Goal: Transaction & Acquisition: Purchase product/service

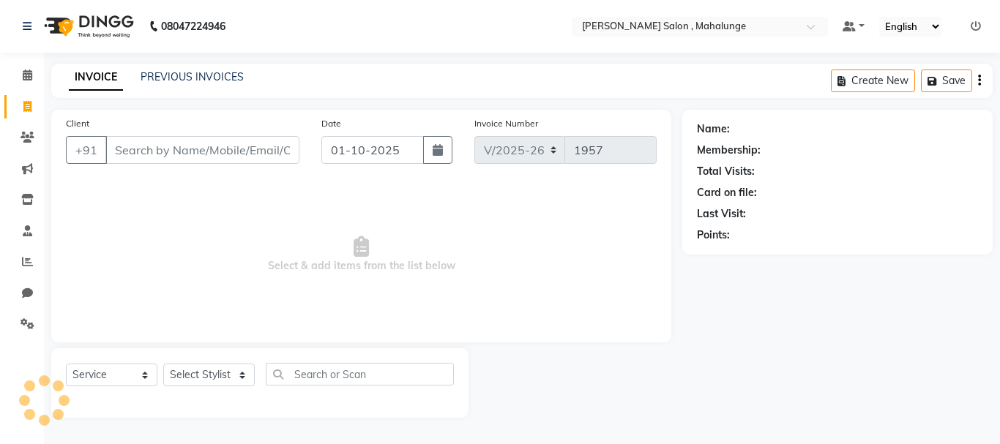
select select "7250"
select select "service"
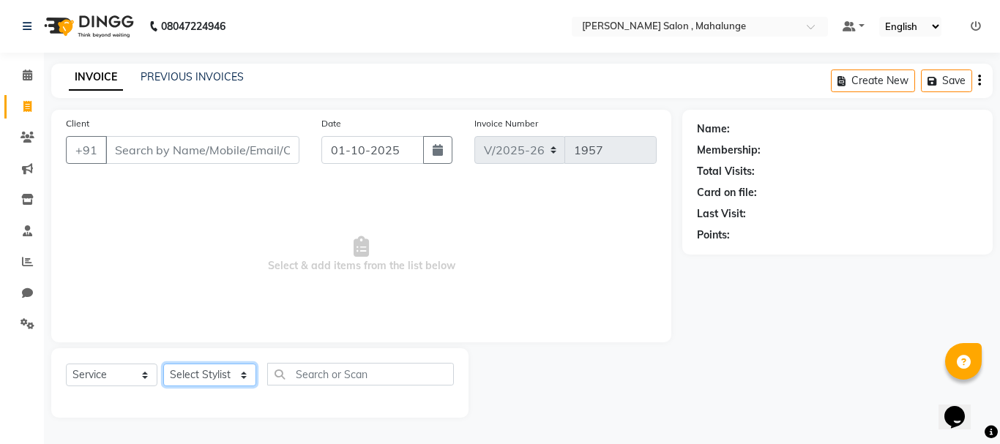
click at [221, 377] on select "Select Stylist admin godrej [PERSON_NAME] [PERSON_NAME] [PERSON_NAME] [PERSON_N…" at bounding box center [209, 375] width 93 height 23
click at [221, 376] on select "Select Stylist admin godrej [PERSON_NAME] [PERSON_NAME] [PERSON_NAME] [PERSON_N…" at bounding box center [209, 375] width 93 height 23
select select "61806"
click at [163, 364] on select "Select Stylist admin godrej [PERSON_NAME] [PERSON_NAME] [PERSON_NAME] [PERSON_N…" at bounding box center [209, 375] width 93 height 23
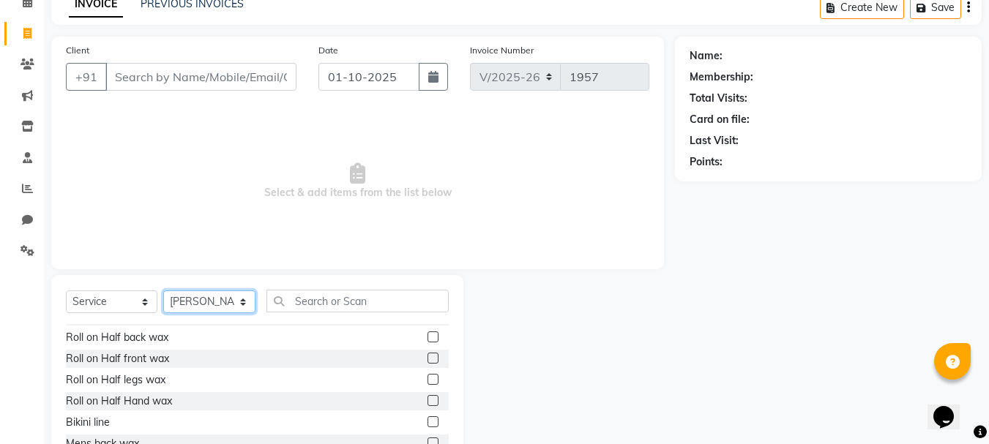
scroll to position [951, 0]
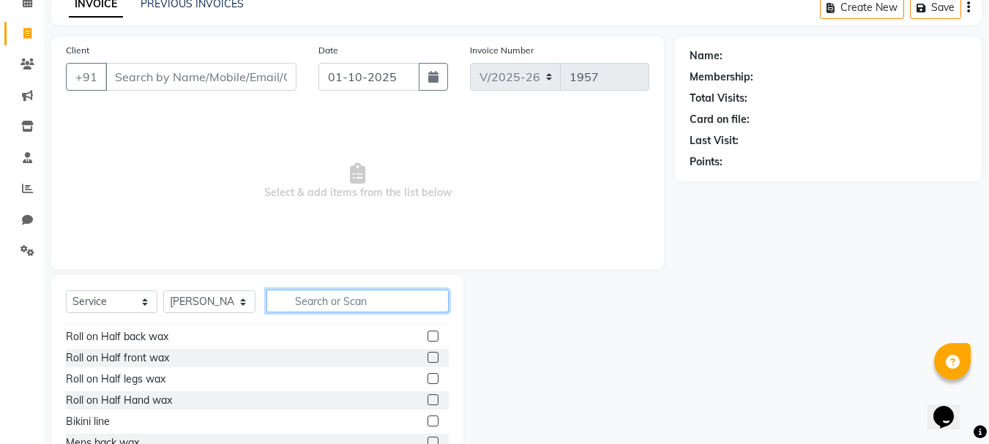
click at [327, 309] on input "text" at bounding box center [357, 301] width 182 height 23
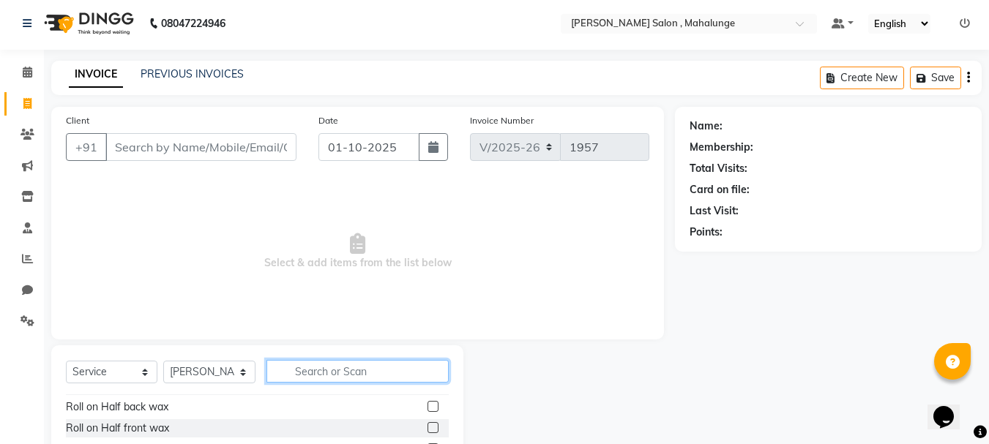
scroll to position [0, 0]
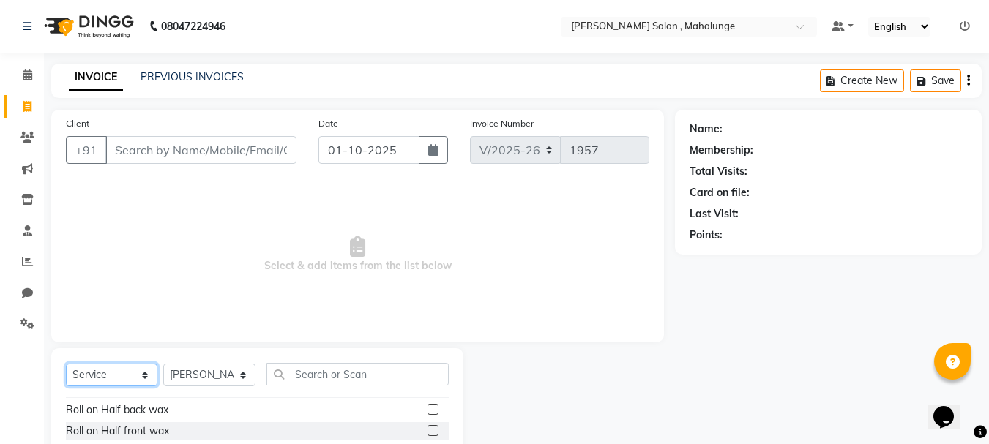
click at [128, 370] on select "Select Service Product Membership Package Voucher Prepaid Gift Card" at bounding box center [111, 375] width 91 height 23
click at [66, 364] on select "Select Service Product Membership Package Voucher Prepaid Gift Card" at bounding box center [111, 375] width 91 height 23
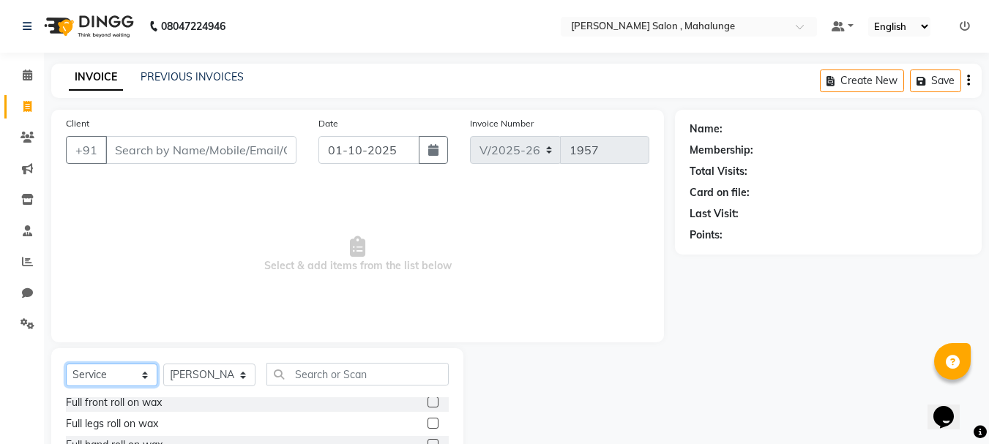
scroll to position [1317, 0]
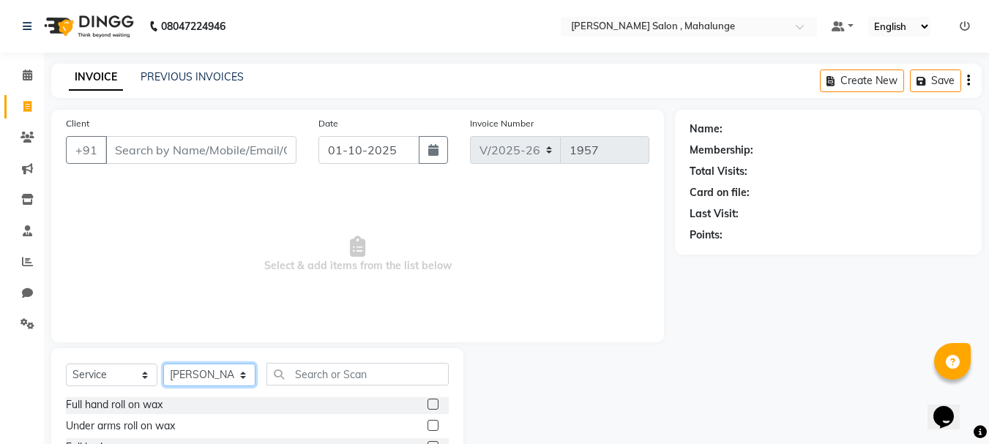
click at [197, 373] on select "Select Stylist admin godrej [PERSON_NAME] [PERSON_NAME] [PERSON_NAME] [PERSON_N…" at bounding box center [209, 375] width 92 height 23
click at [163, 364] on select "Select Stylist admin godrej [PERSON_NAME] [PERSON_NAME] [PERSON_NAME] [PERSON_N…" at bounding box center [209, 375] width 92 height 23
click at [427, 405] on label at bounding box center [432, 404] width 11 height 11
click at [427, 405] on input "checkbox" at bounding box center [432, 405] width 10 height 10
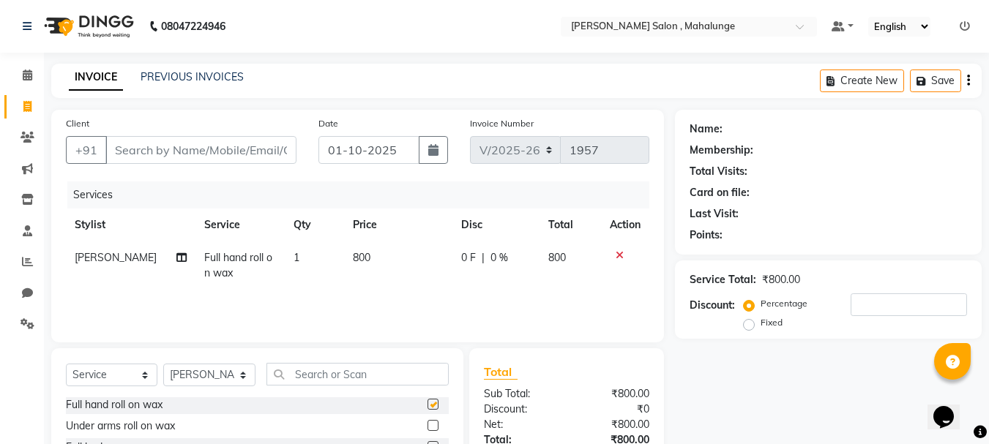
checkbox input "false"
click at [619, 259] on icon at bounding box center [620, 255] width 8 height 10
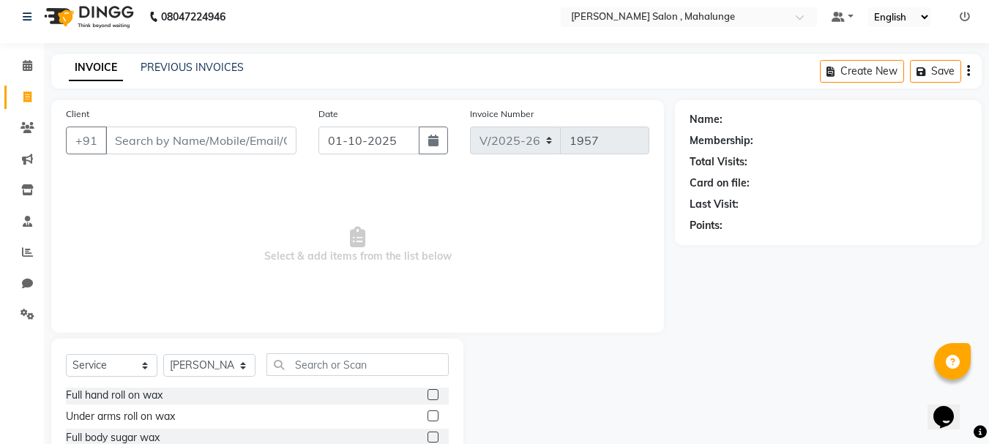
scroll to position [0, 0]
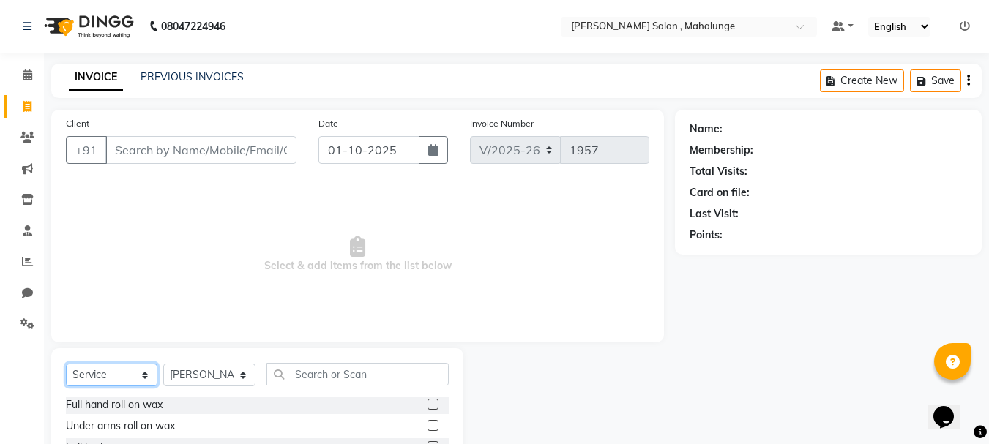
click at [79, 366] on select "Select Service Product Membership Package Voucher Prepaid Gift Card" at bounding box center [111, 375] width 91 height 23
click at [66, 364] on select "Select Service Product Membership Package Voucher Prepaid Gift Card" at bounding box center [111, 375] width 91 height 23
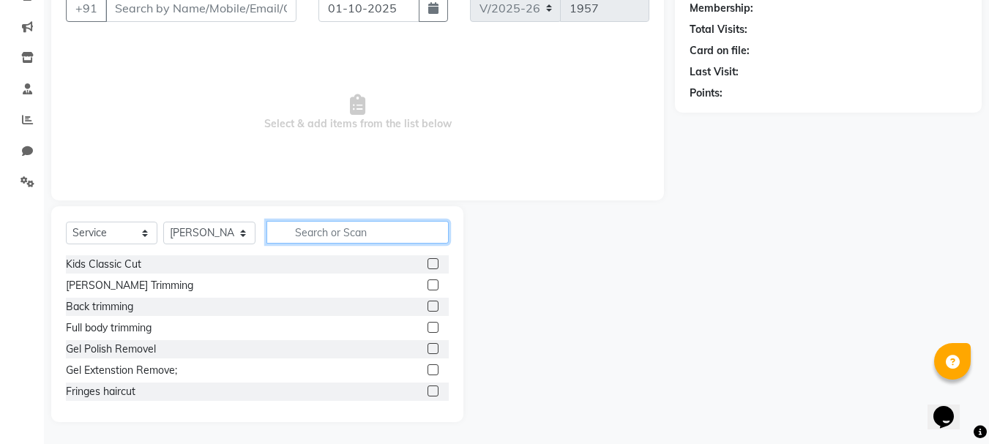
click at [355, 233] on input "text" at bounding box center [357, 232] width 182 height 23
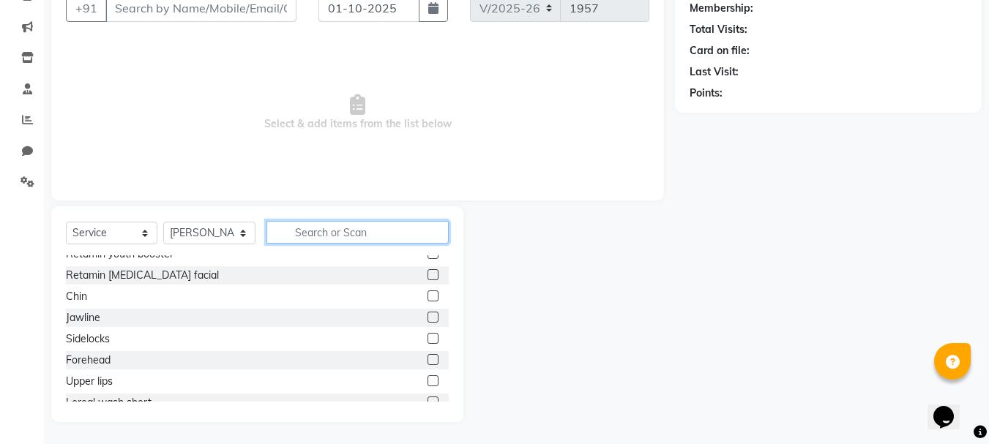
scroll to position [6806, 0]
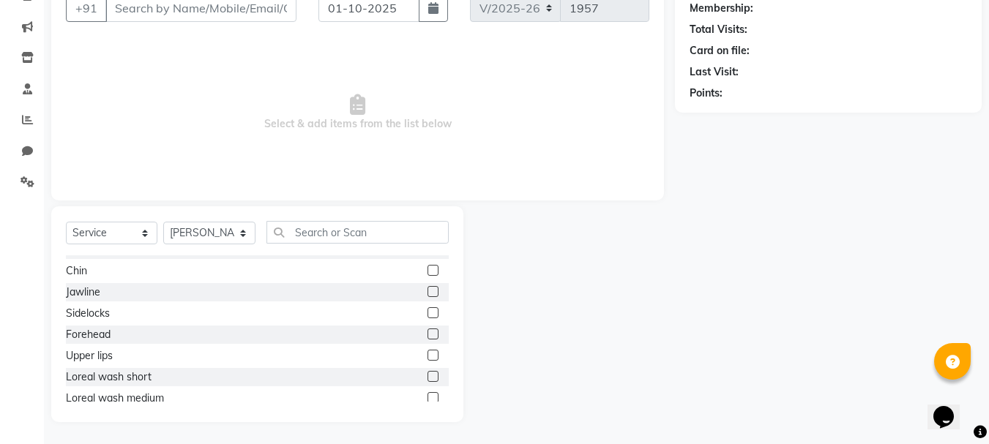
click at [427, 361] on div at bounding box center [432, 357] width 10 height 15
click at [429, 352] on div at bounding box center [437, 356] width 21 height 18
click at [427, 354] on label at bounding box center [432, 355] width 11 height 11
click at [427, 354] on input "checkbox" at bounding box center [432, 356] width 10 height 10
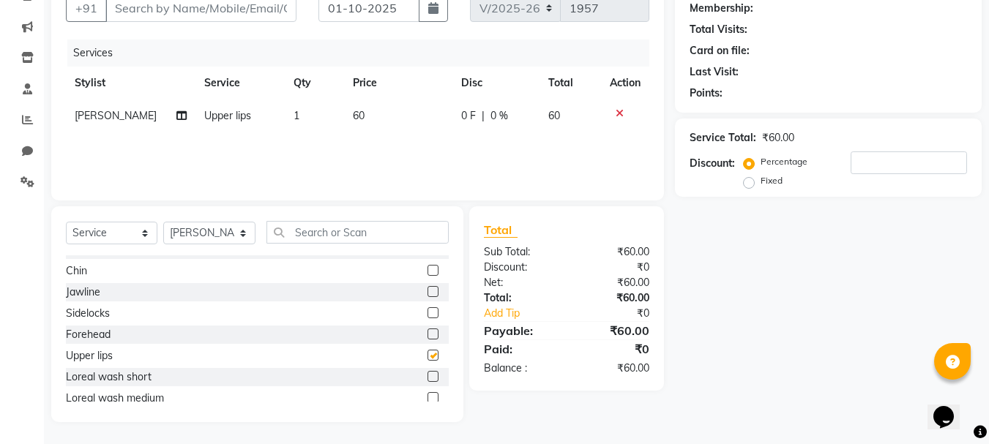
checkbox input "false"
click at [616, 116] on icon at bounding box center [620, 113] width 8 height 10
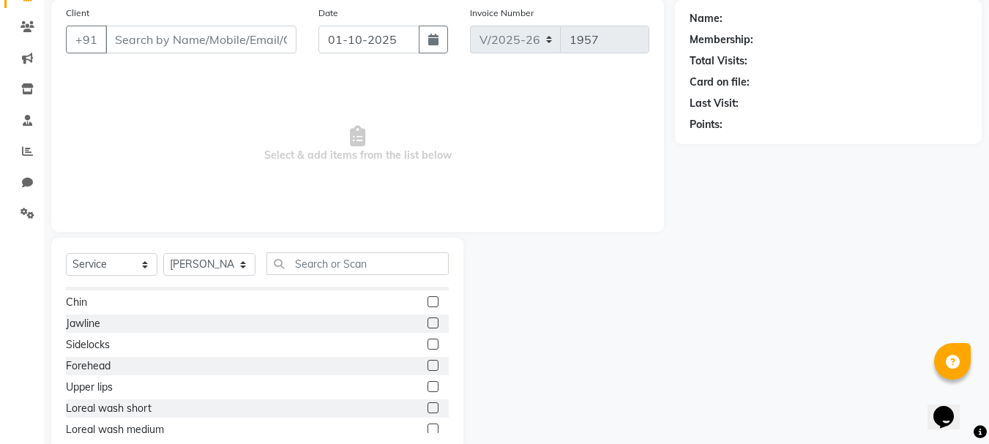
scroll to position [142, 0]
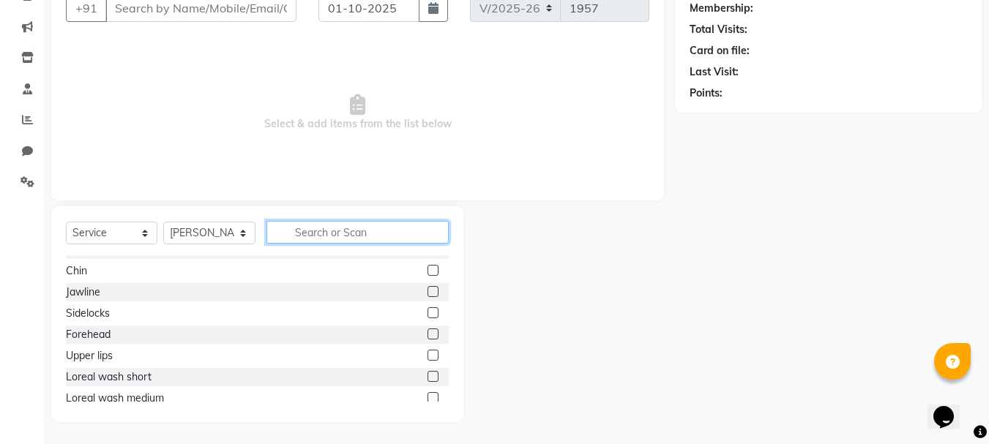
click at [283, 235] on input "text" at bounding box center [357, 232] width 182 height 23
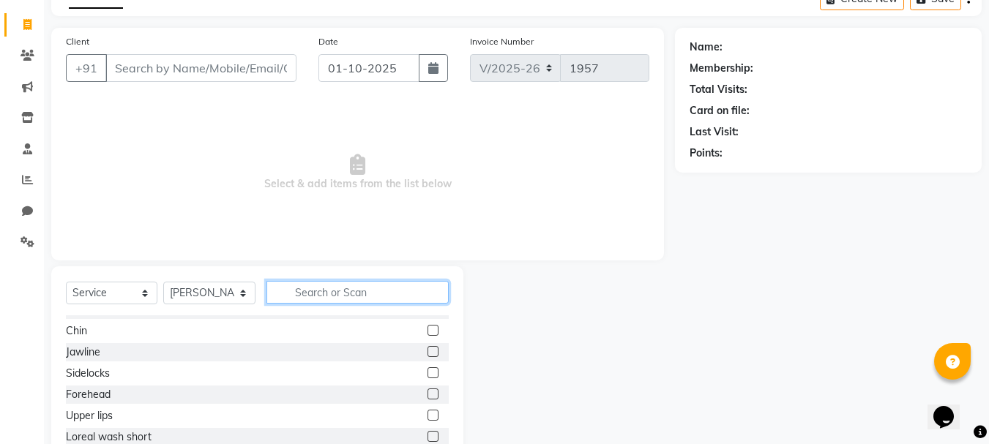
scroll to position [0, 0]
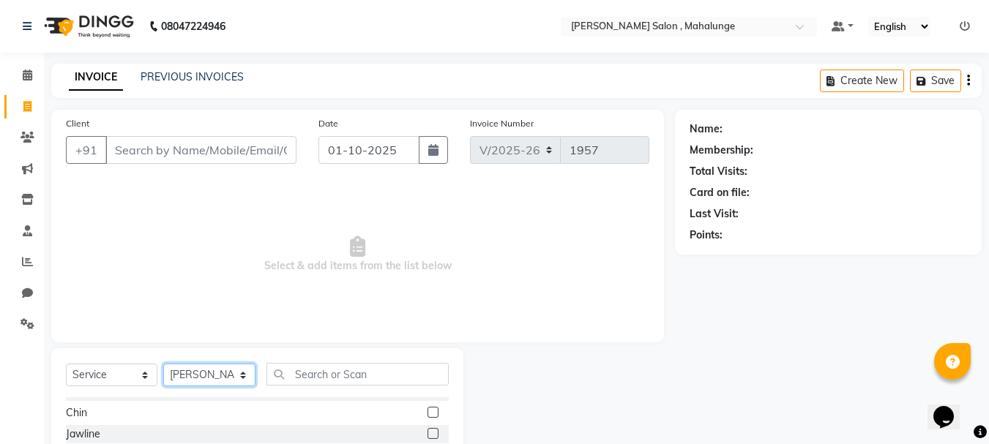
click at [192, 365] on select "Select Stylist admin godrej [PERSON_NAME] [PERSON_NAME] [PERSON_NAME] [PERSON_N…" at bounding box center [209, 375] width 92 height 23
click at [163, 364] on select "Select Stylist admin godrej [PERSON_NAME] [PERSON_NAME] [PERSON_NAME] [PERSON_N…" at bounding box center [209, 375] width 92 height 23
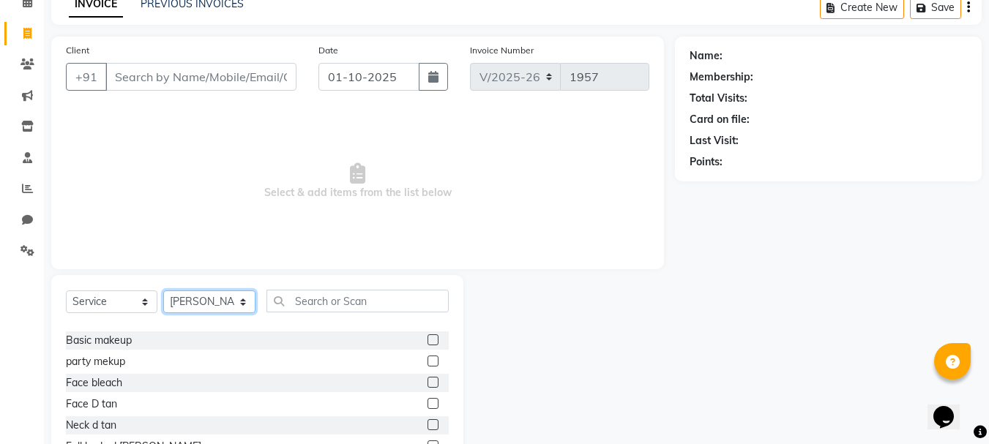
scroll to position [6075, 0]
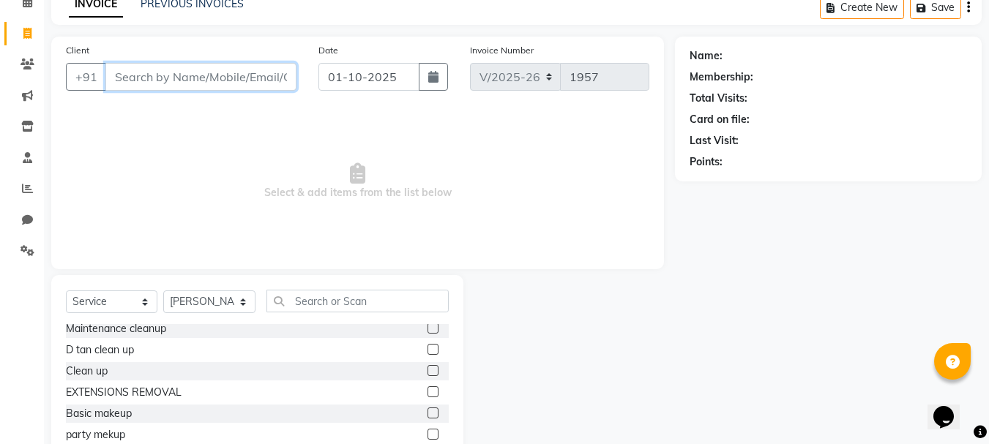
click at [291, 84] on input "Client" at bounding box center [200, 77] width 191 height 28
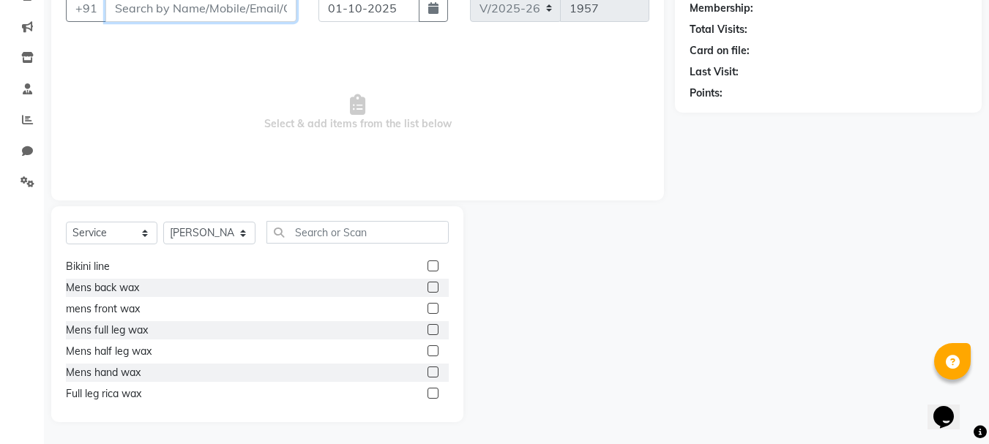
scroll to position [1025, 0]
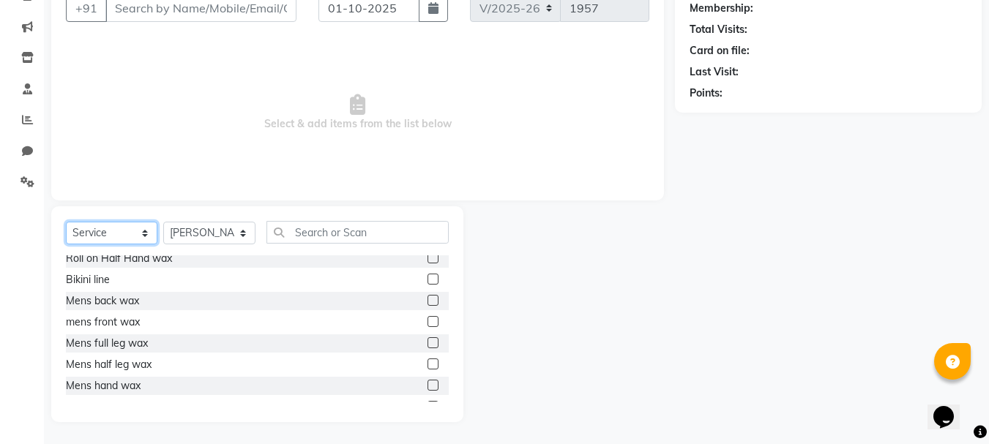
click at [120, 229] on select "Select Service Product Membership Package Voucher Prepaid Gift Card" at bounding box center [111, 233] width 91 height 23
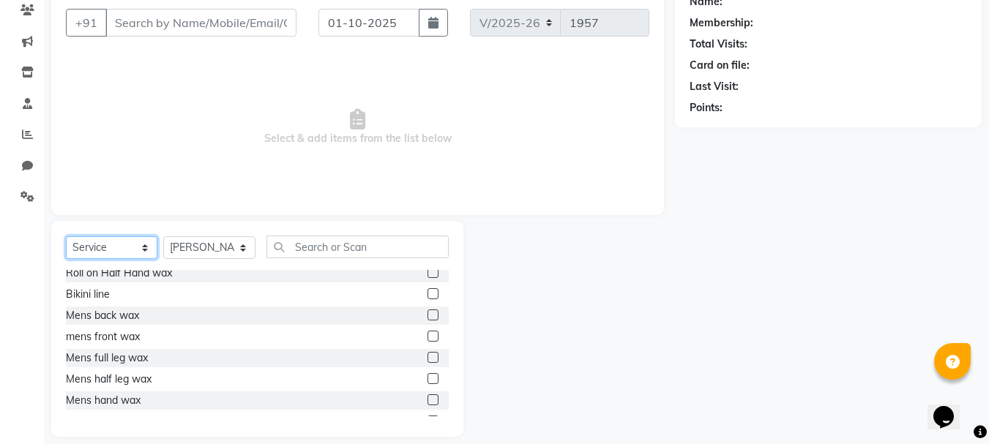
scroll to position [142, 0]
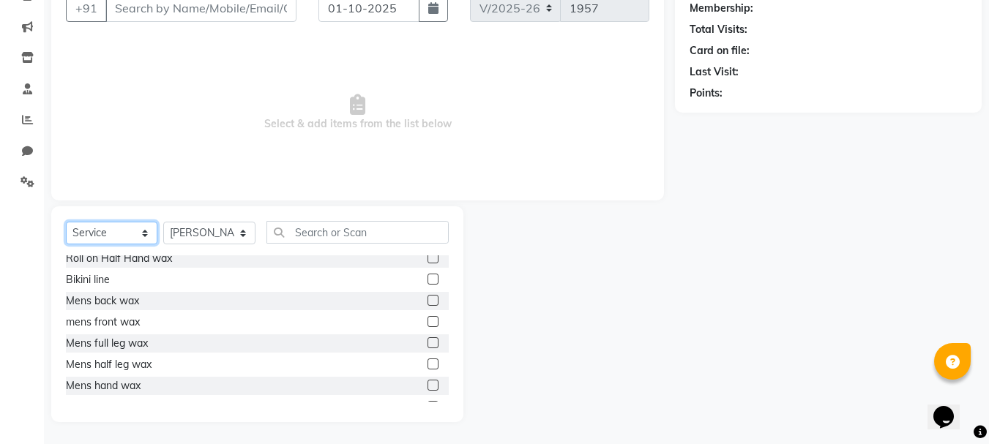
click at [123, 226] on select "Select Service Product Membership Package Voucher Prepaid Gift Card" at bounding box center [111, 233] width 91 height 23
select select "select"
click at [66, 244] on select "Select Service Product Membership Package Voucher Prepaid Gift Card" at bounding box center [111, 233] width 91 height 23
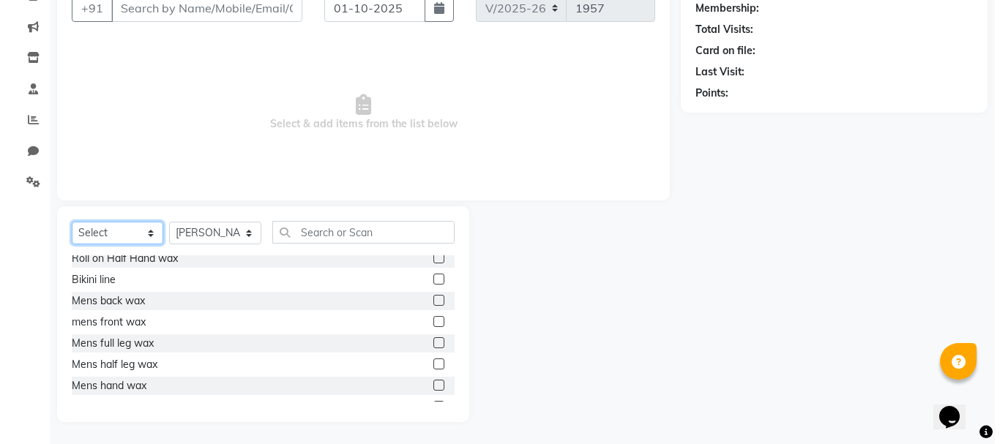
scroll to position [0, 0]
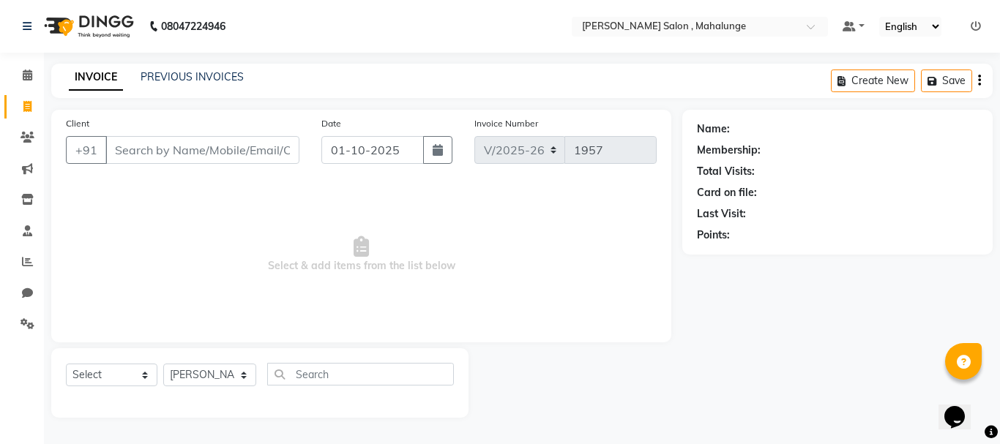
click at [285, 409] on div "Select Service Product Membership Package Voucher Prepaid Gift Card Select Styl…" at bounding box center [259, 383] width 417 height 70
select select "7250"
select select "service"
click at [189, 151] on input "Client" at bounding box center [202, 150] width 194 height 28
type input "95012013768"
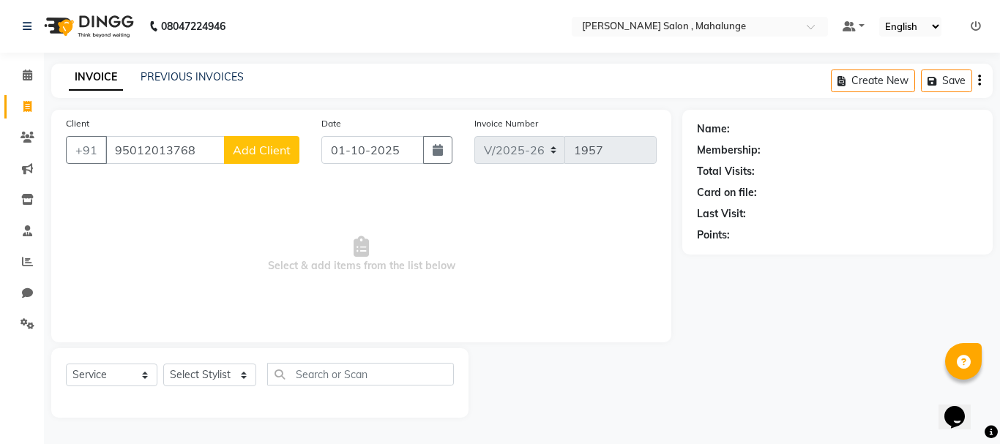
click at [282, 150] on span "Add Client" at bounding box center [262, 150] width 58 height 15
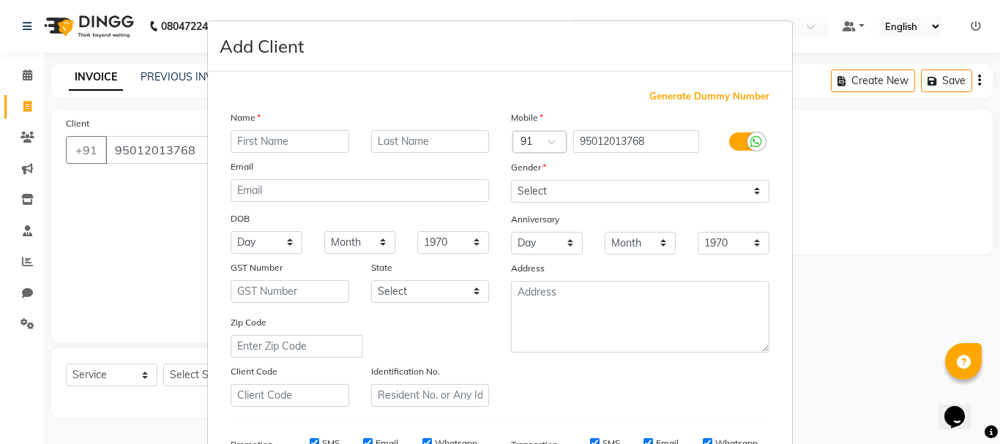
click at [287, 146] on input "text" at bounding box center [290, 141] width 119 height 23
type input "amet"
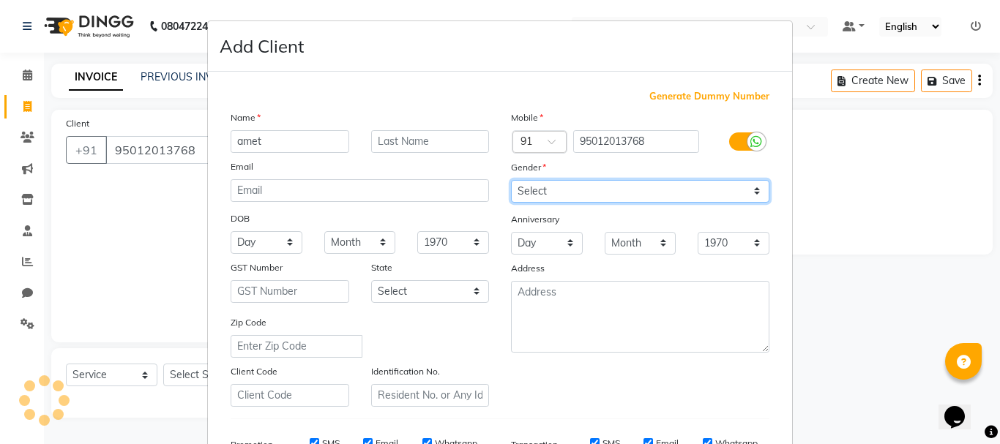
click at [547, 195] on select "Select [DEMOGRAPHIC_DATA] [DEMOGRAPHIC_DATA] Other Prefer Not To Say" at bounding box center [640, 191] width 258 height 23
select select "[DEMOGRAPHIC_DATA]"
click at [511, 180] on select "Select [DEMOGRAPHIC_DATA] [DEMOGRAPHIC_DATA] Other Prefer Not To Say" at bounding box center [640, 191] width 258 height 23
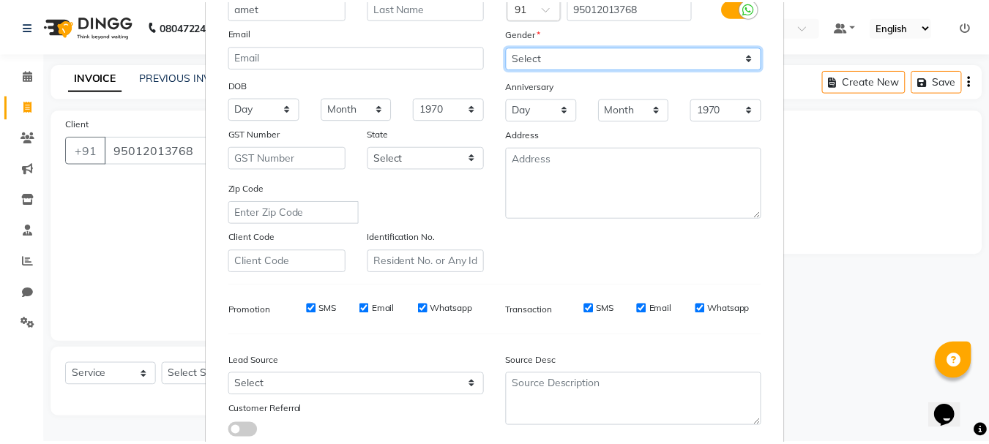
scroll to position [231, 0]
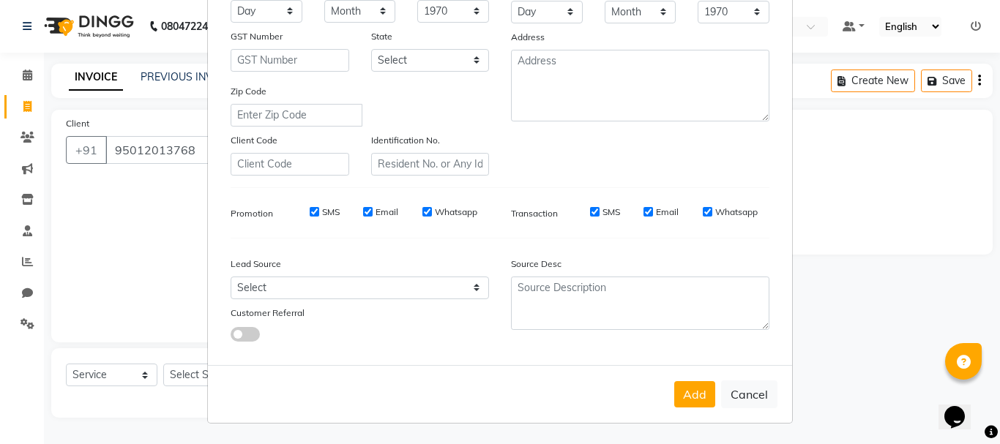
click at [704, 386] on button "Add" at bounding box center [694, 394] width 41 height 26
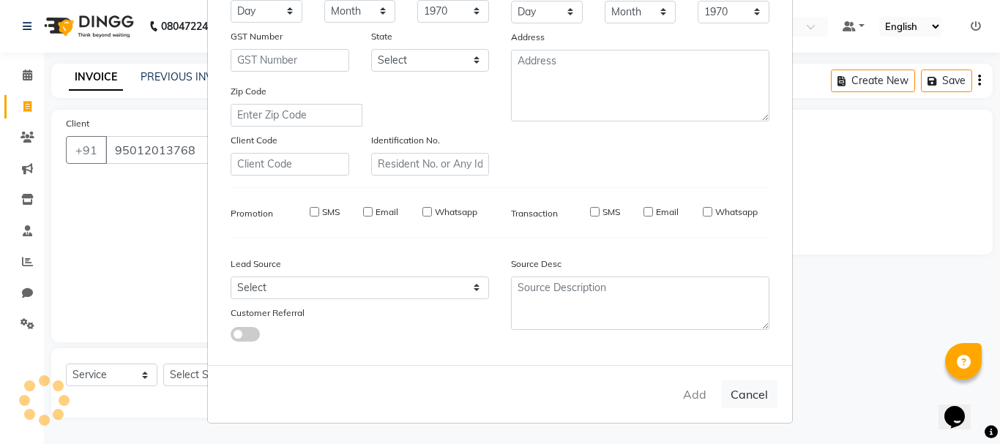
select select
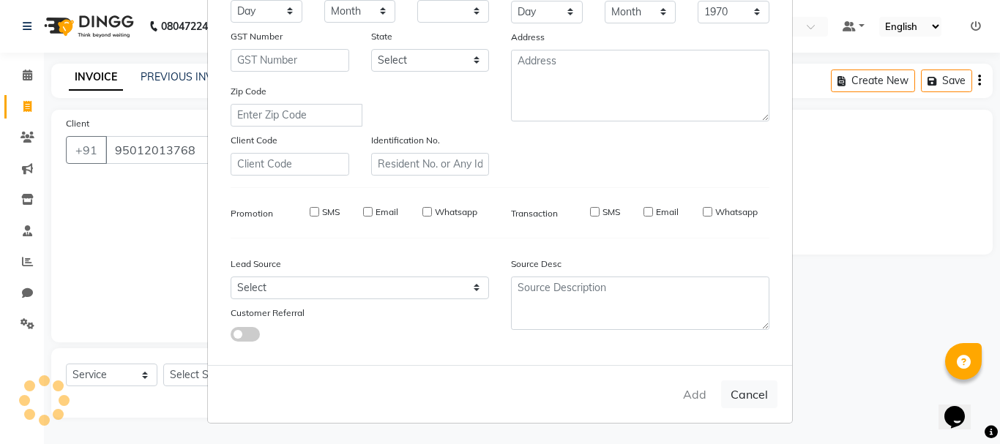
select select
checkbox input "false"
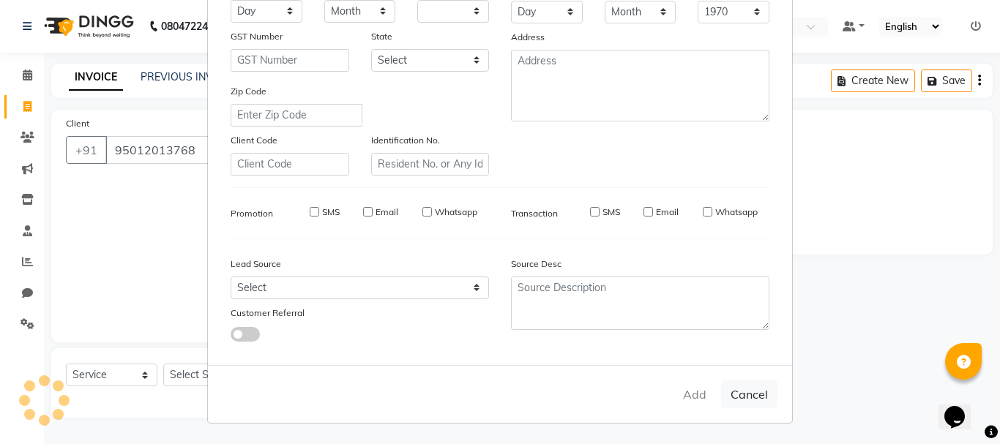
checkbox input "false"
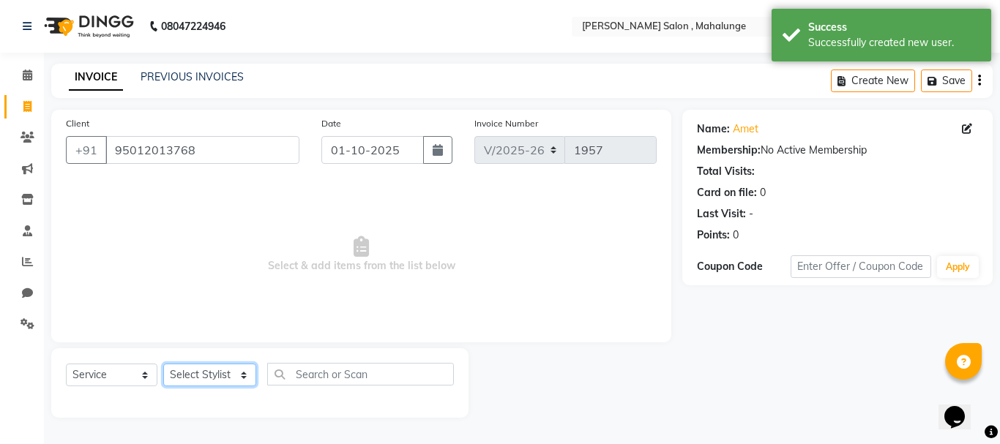
click at [228, 373] on select "Select Stylist admin godrej [PERSON_NAME] [PERSON_NAME] [PERSON_NAME] [PERSON_N…" at bounding box center [209, 375] width 93 height 23
select select "67171"
click at [163, 364] on select "Select Stylist admin godrej [PERSON_NAME] [PERSON_NAME] [PERSON_NAME] [PERSON_N…" at bounding box center [209, 375] width 93 height 23
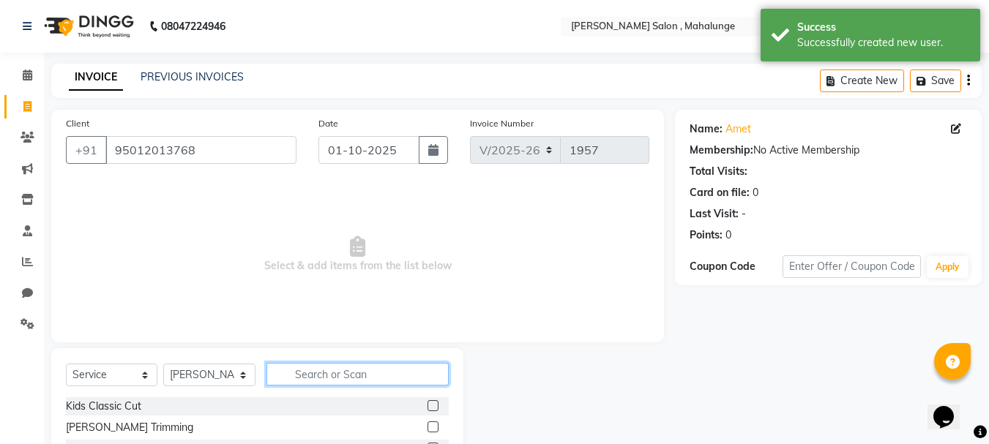
click at [356, 364] on input "text" at bounding box center [357, 374] width 182 height 23
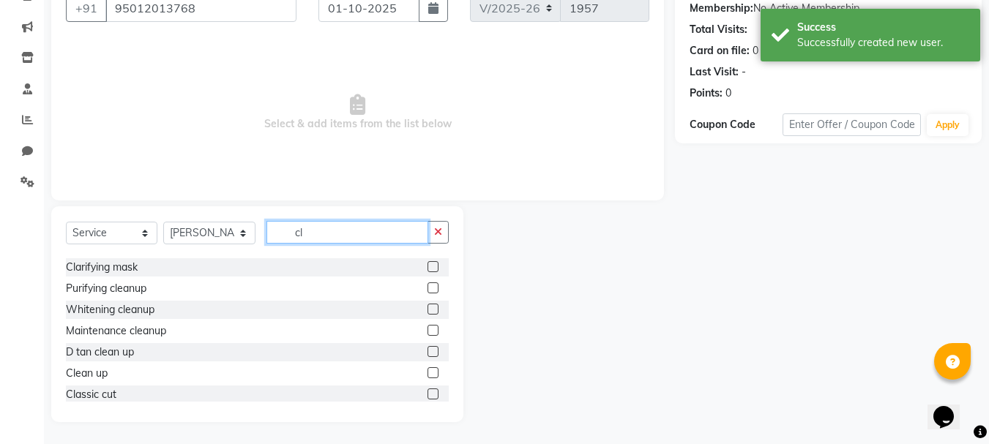
scroll to position [66, 0]
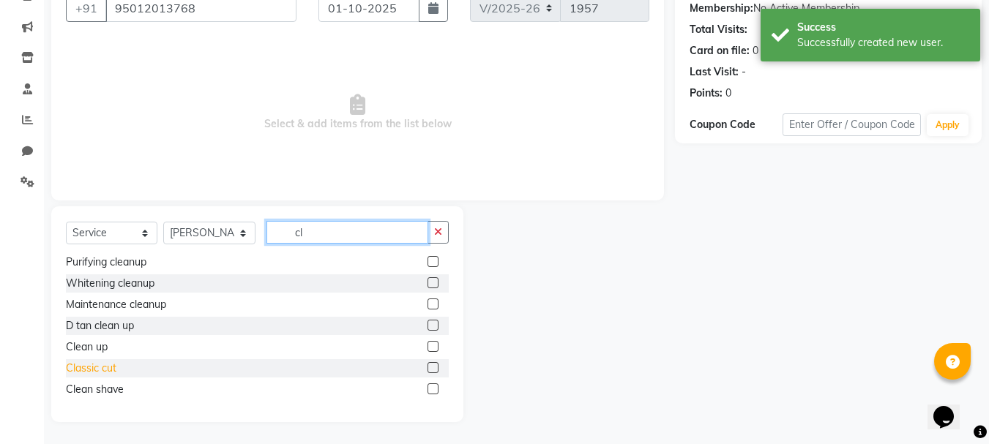
type input "cl"
click at [112, 372] on div "Classic cut" at bounding box center [91, 368] width 50 height 15
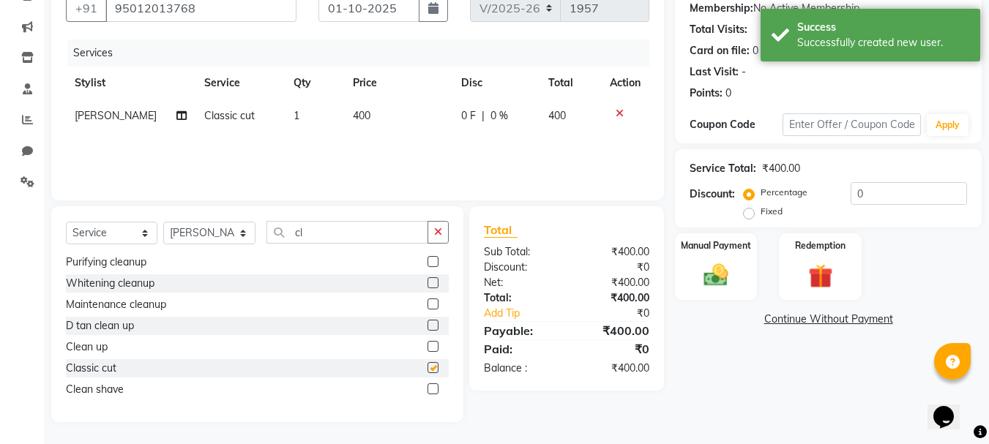
checkbox input "false"
click at [351, 232] on input "cl" at bounding box center [347, 232] width 162 height 23
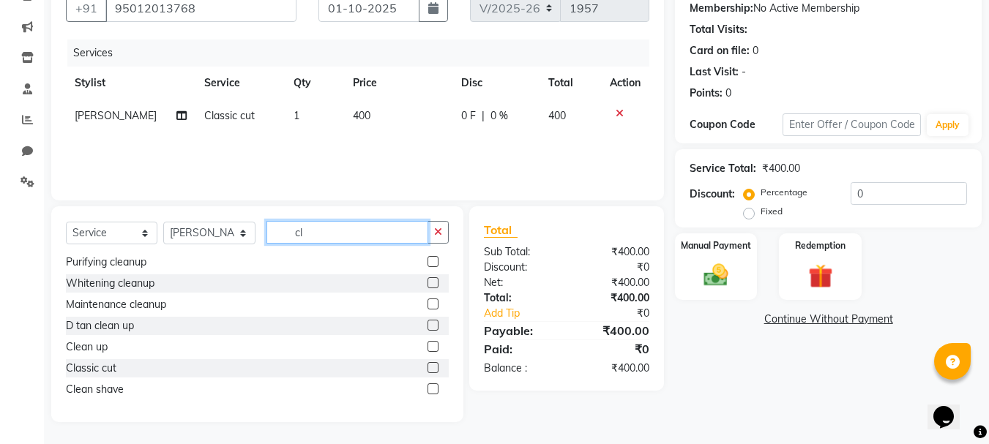
type input "c"
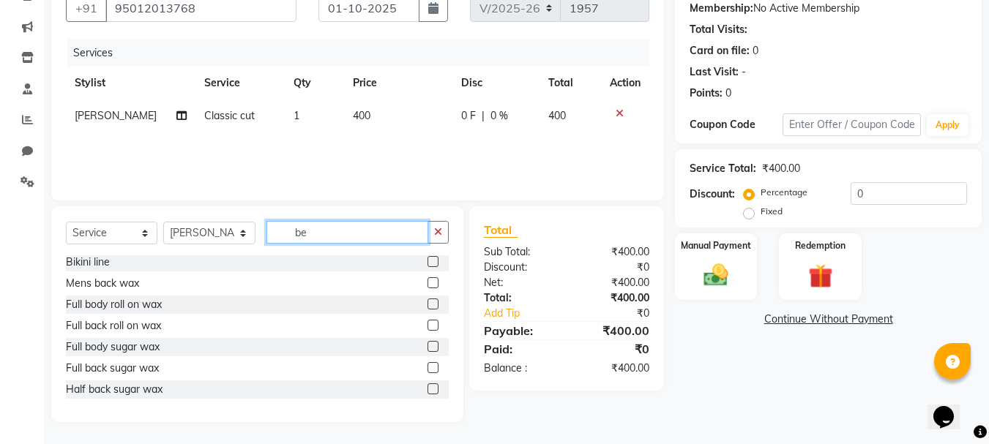
scroll to position [123, 0]
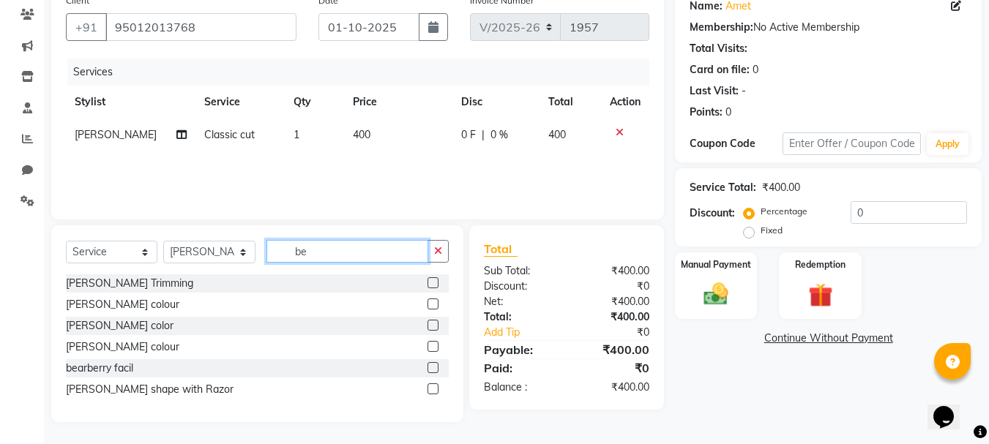
type input "be"
click at [430, 391] on label at bounding box center [432, 388] width 11 height 11
click at [430, 391] on input "checkbox" at bounding box center [432, 390] width 10 height 10
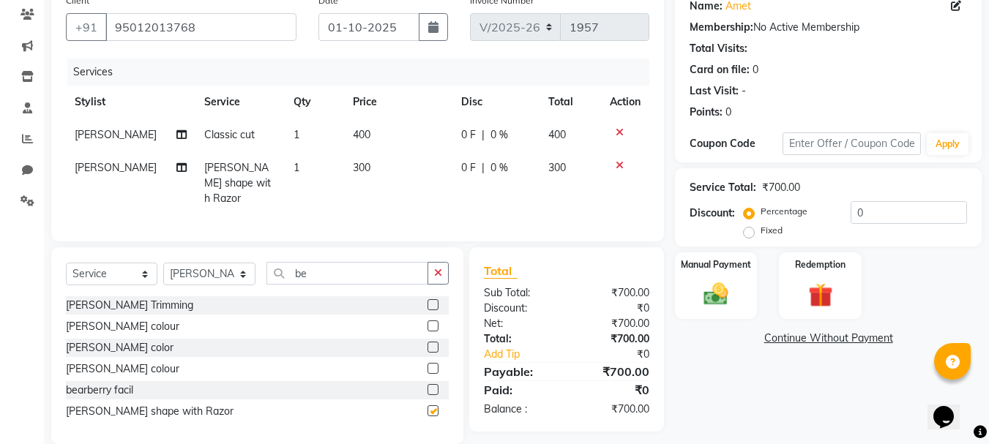
scroll to position [78, 0]
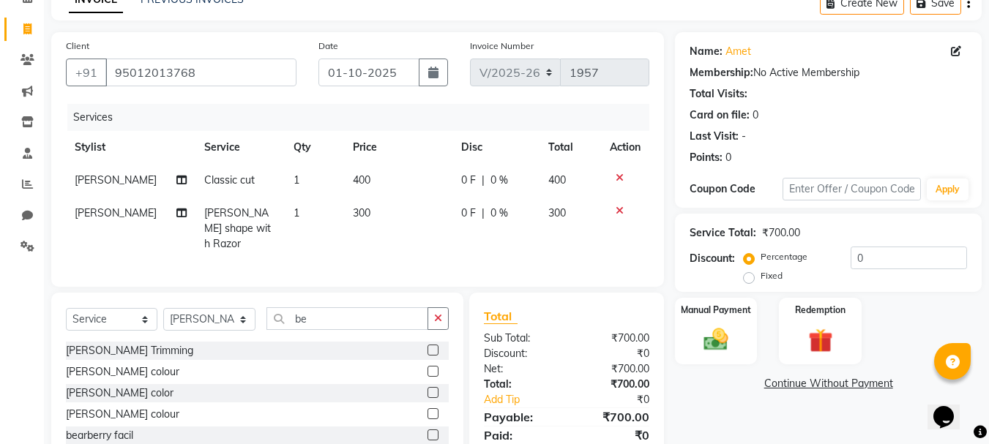
checkbox input "false"
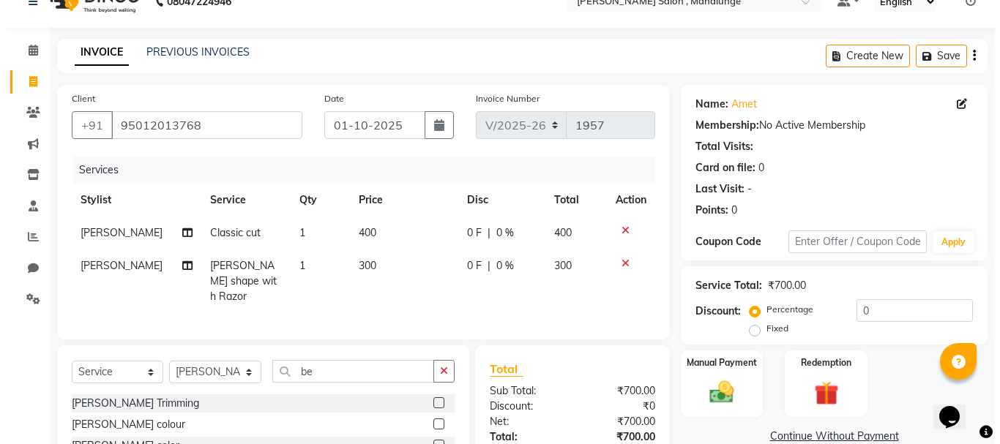
scroll to position [0, 0]
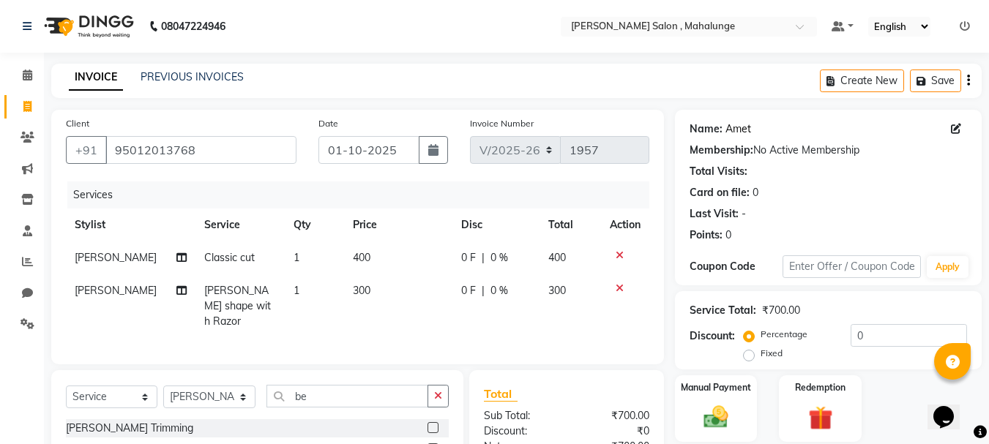
click at [741, 132] on link "Amet" at bounding box center [738, 128] width 26 height 15
click at [961, 130] on span at bounding box center [959, 128] width 16 height 15
click at [952, 125] on icon at bounding box center [956, 129] width 10 height 10
select select "[DEMOGRAPHIC_DATA]"
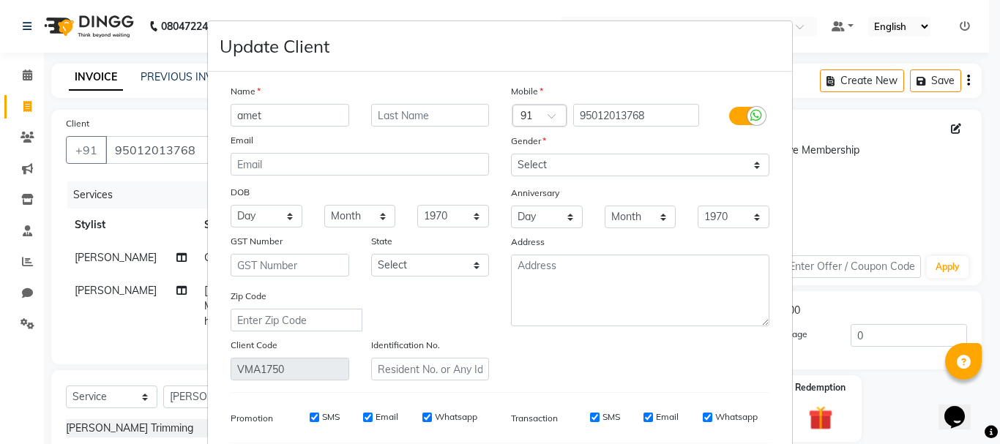
click at [303, 123] on input "amet" at bounding box center [290, 115] width 119 height 23
type input "[PERSON_NAME]"
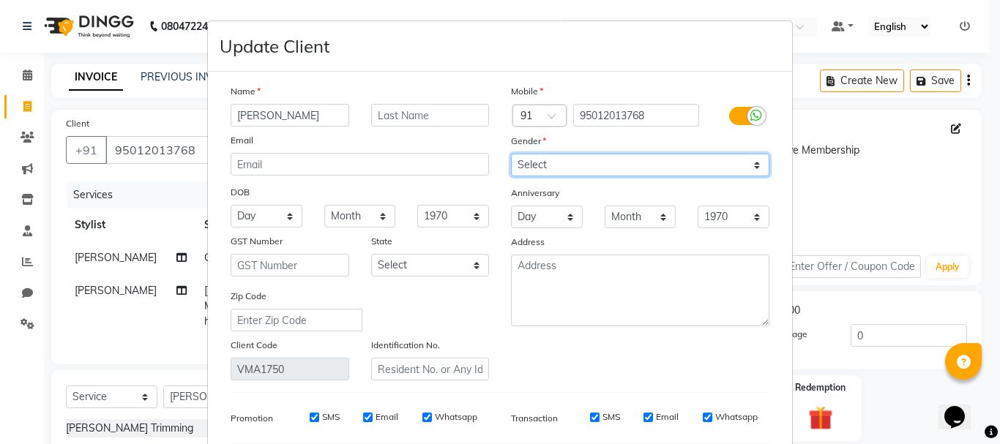
click at [555, 171] on select "Select [DEMOGRAPHIC_DATA] [DEMOGRAPHIC_DATA] Other Prefer Not To Say" at bounding box center [640, 165] width 258 height 23
click at [511, 154] on select "Select [DEMOGRAPHIC_DATA] [DEMOGRAPHIC_DATA] Other Prefer Not To Say" at bounding box center [640, 165] width 258 height 23
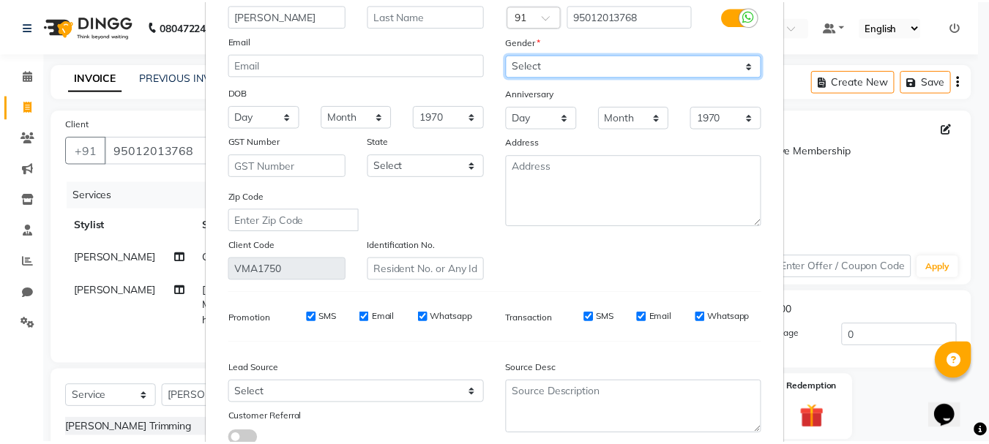
scroll to position [205, 0]
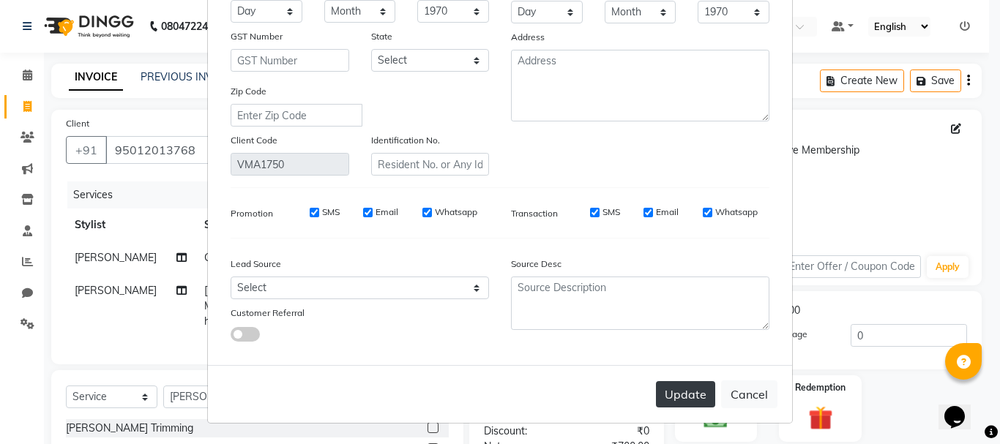
click at [685, 381] on div "Update Cancel" at bounding box center [500, 394] width 584 height 58
click at [679, 400] on button "Update" at bounding box center [685, 394] width 59 height 26
select select
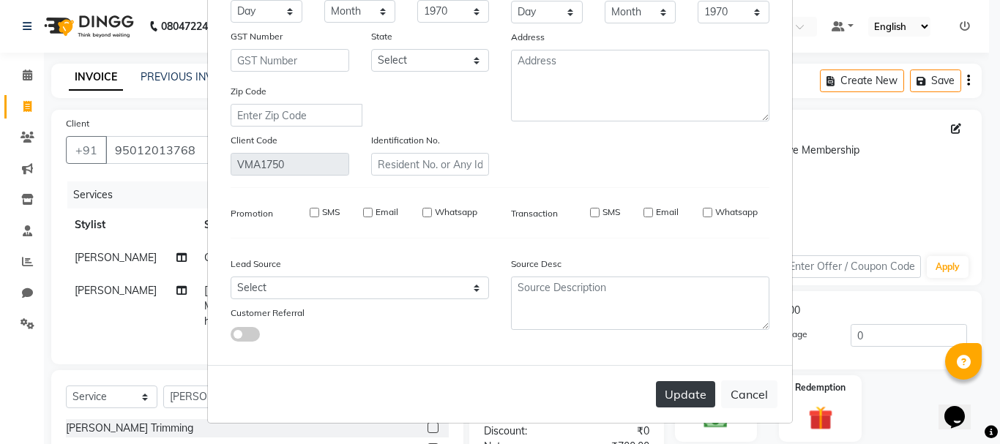
select select
checkbox input "false"
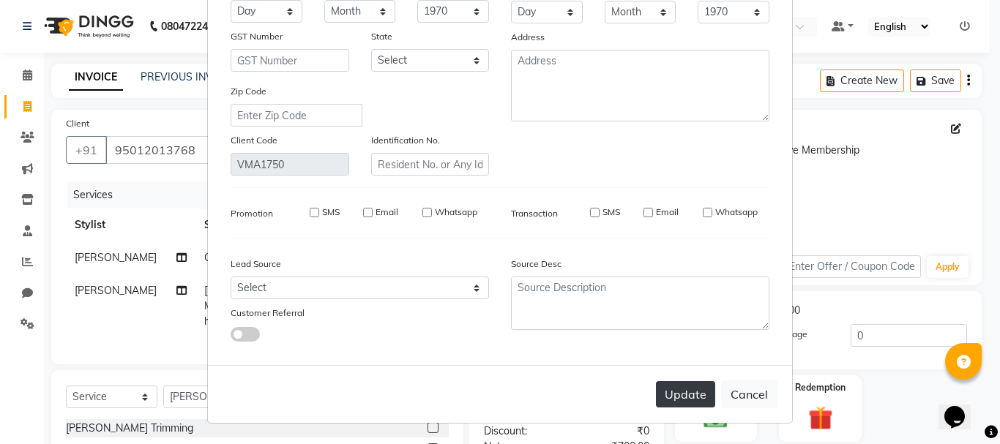
checkbox input "false"
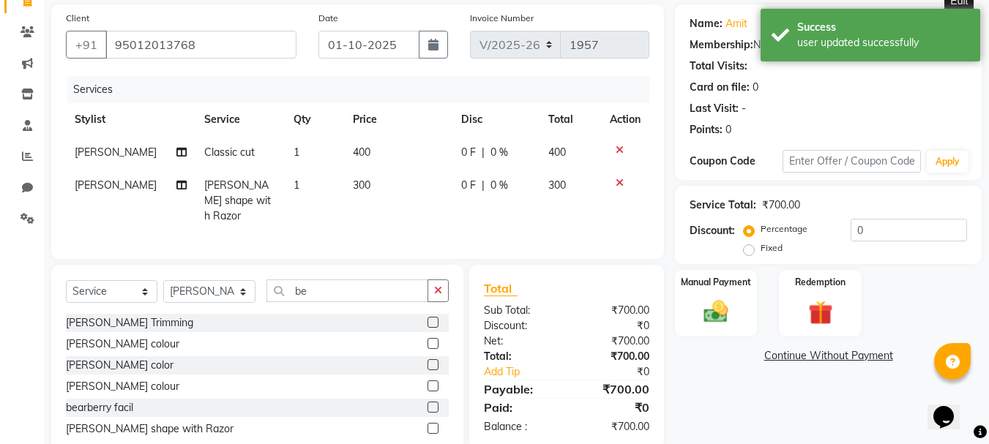
scroll to position [141, 0]
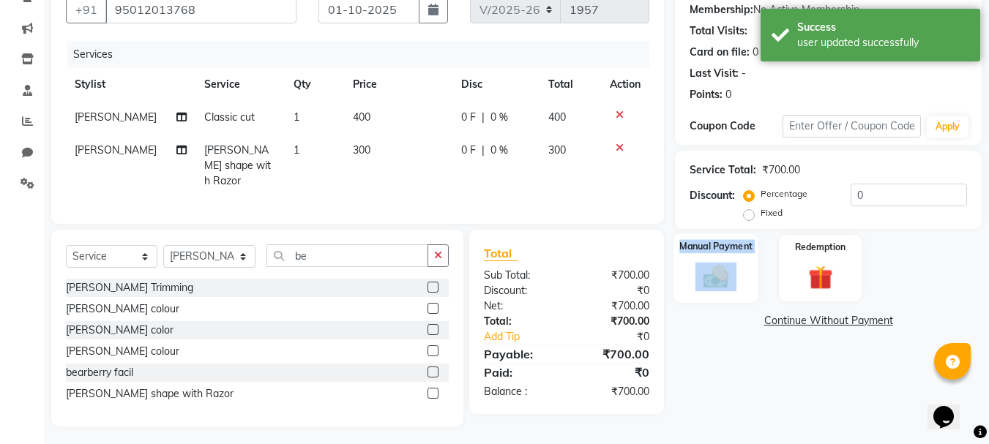
click at [724, 266] on div "Manual Payment" at bounding box center [716, 268] width 86 height 70
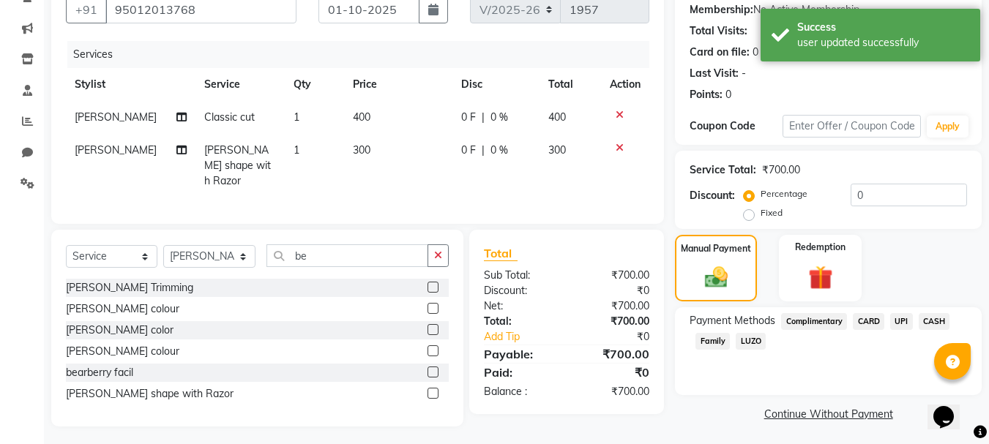
click at [98, 123] on span "[PERSON_NAME]" at bounding box center [116, 117] width 82 height 13
select select "67171"
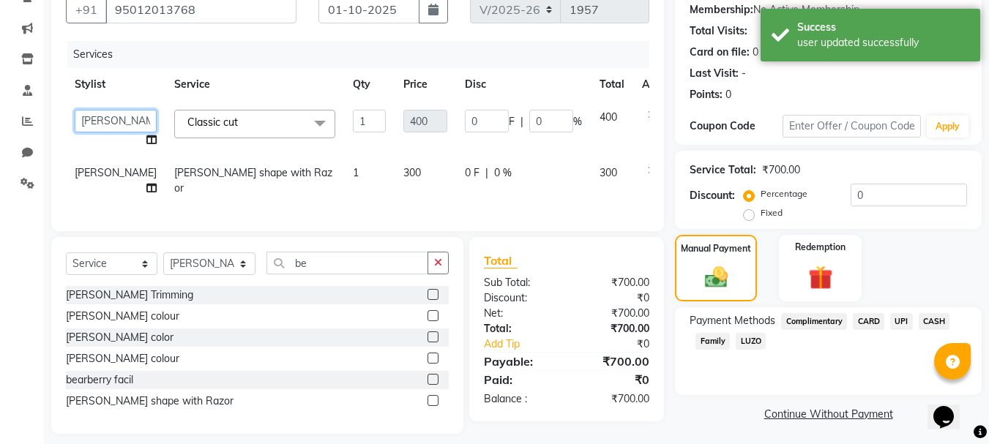
click at [102, 125] on select "admin godrej [PERSON_NAME] [PERSON_NAME] [PERSON_NAME] [PERSON_NAME] [PERSON_NA…" at bounding box center [116, 121] width 82 height 23
select select "76518"
click at [98, 179] on span "[PERSON_NAME]" at bounding box center [116, 172] width 82 height 13
select select "67171"
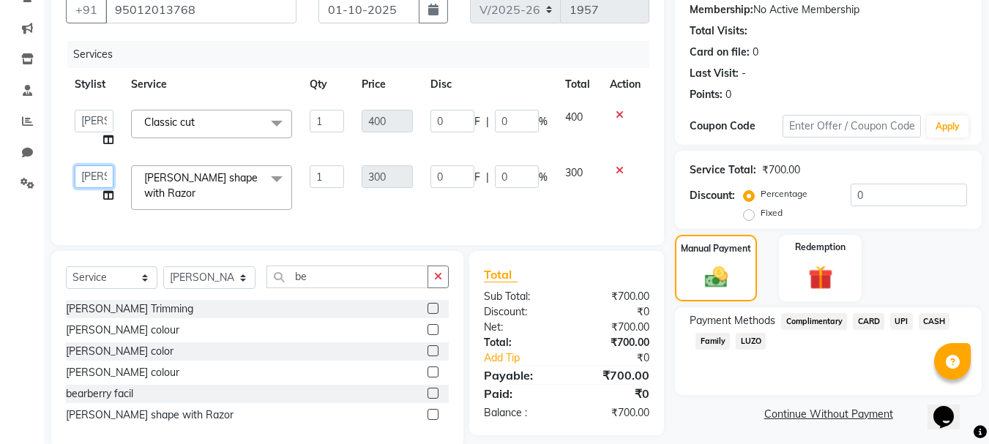
click at [100, 173] on select "admin godrej [PERSON_NAME] [PERSON_NAME] [PERSON_NAME] [PERSON_NAME] [PERSON_NA…" at bounding box center [94, 176] width 39 height 23
select select "76518"
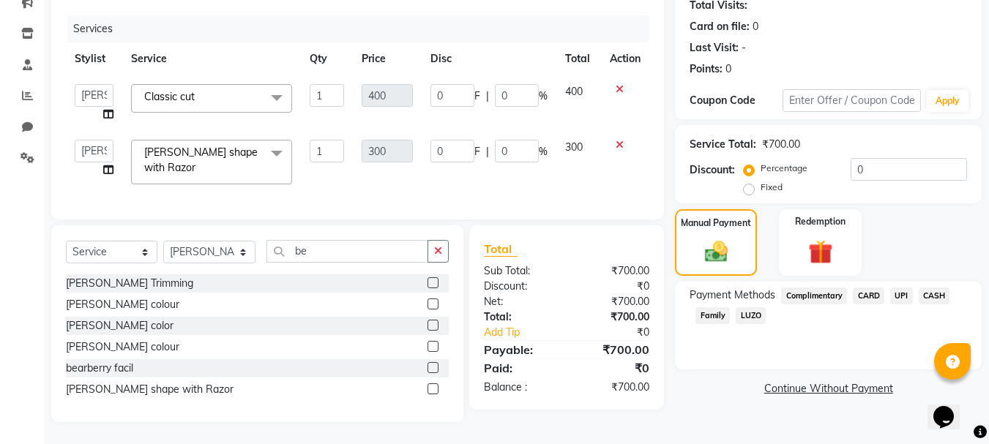
scroll to position [177, 0]
click at [900, 288] on span "UPI" at bounding box center [901, 296] width 23 height 17
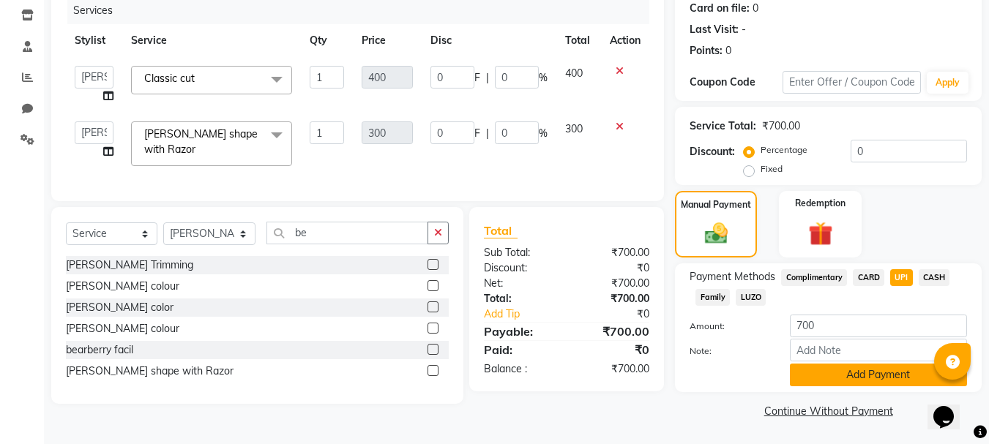
click at [899, 373] on button "Add Payment" at bounding box center [878, 375] width 177 height 23
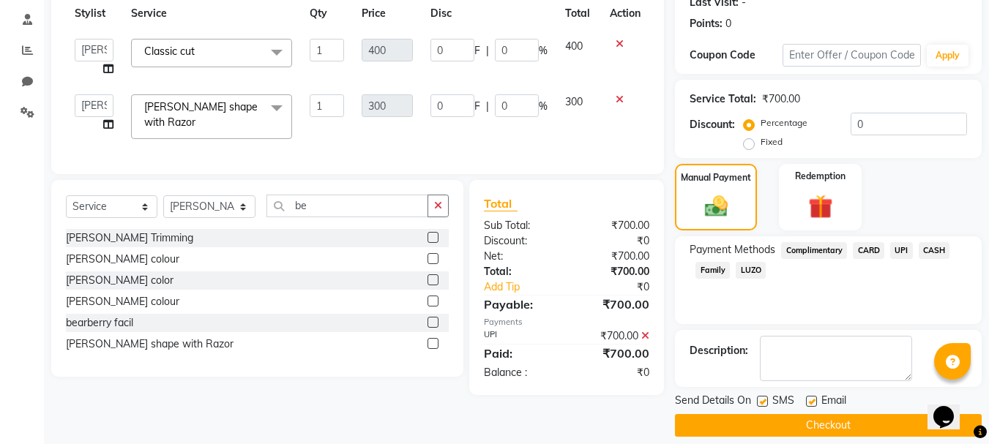
scroll to position [226, 0]
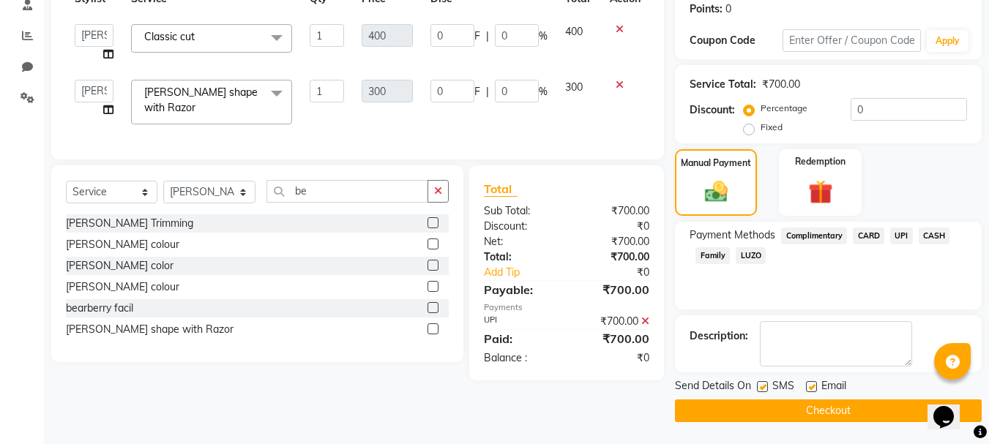
click at [876, 404] on button "Checkout" at bounding box center [828, 411] width 307 height 23
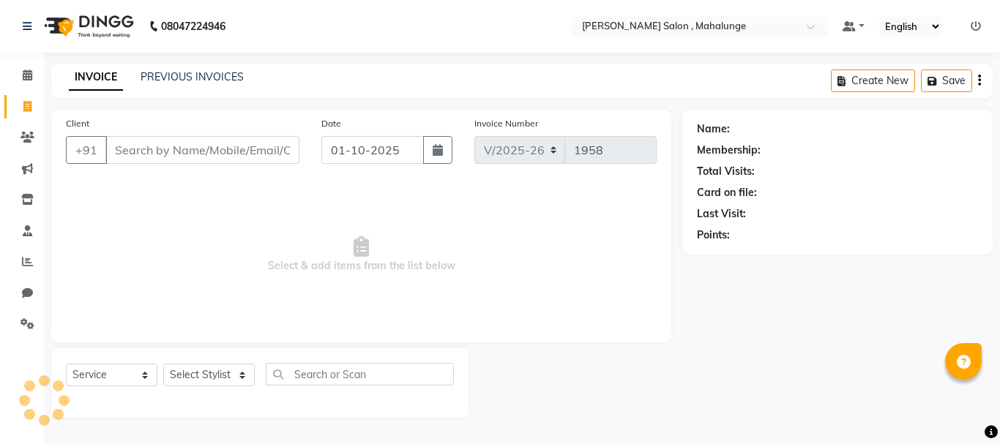
select select "7250"
select select "service"
click at [91, 384] on select "Select Service Product Membership Package Voucher Prepaid Gift Card" at bounding box center [111, 375] width 91 height 23
click at [66, 364] on select "Select Service Product Membership Package Voucher Prepaid Gift Card" at bounding box center [111, 375] width 91 height 23
click at [195, 377] on select "Select Stylist admin godrej [PERSON_NAME] [PERSON_NAME] [PERSON_NAME] [PERSON_N…" at bounding box center [209, 375] width 93 height 23
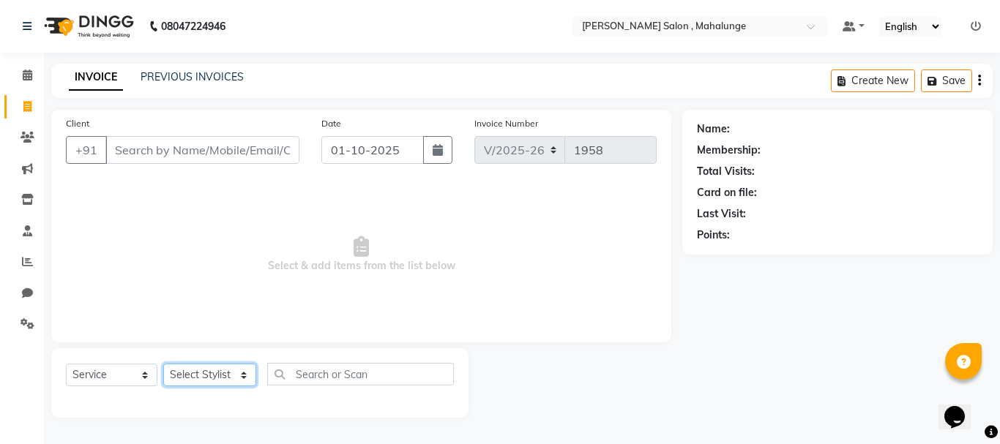
select select "61806"
click at [163, 364] on select "Select Stylist admin godrej [PERSON_NAME] [PERSON_NAME] [PERSON_NAME] [PERSON_N…" at bounding box center [209, 375] width 93 height 23
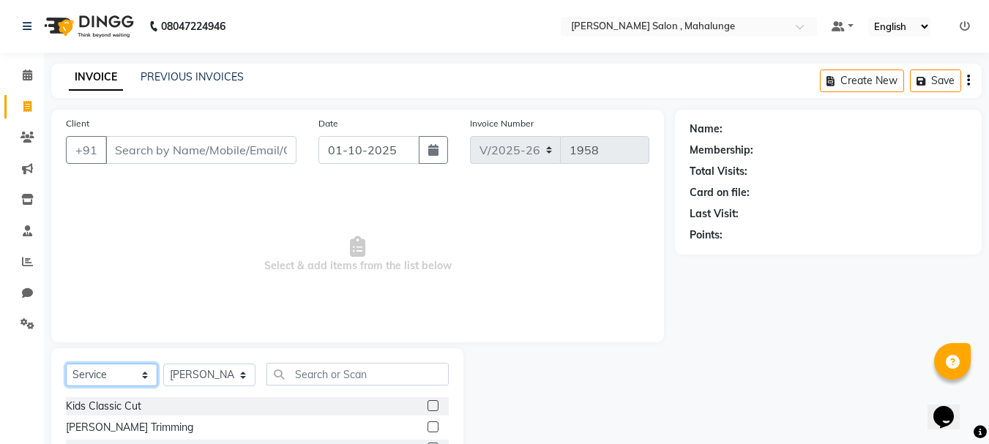
click at [142, 383] on select "Select Service Product Membership Package Voucher Prepaid Gift Card" at bounding box center [111, 375] width 91 height 23
select select "select"
click at [66, 364] on select "Select Service Product Membership Package Voucher Prepaid Gift Card" at bounding box center [111, 375] width 91 height 23
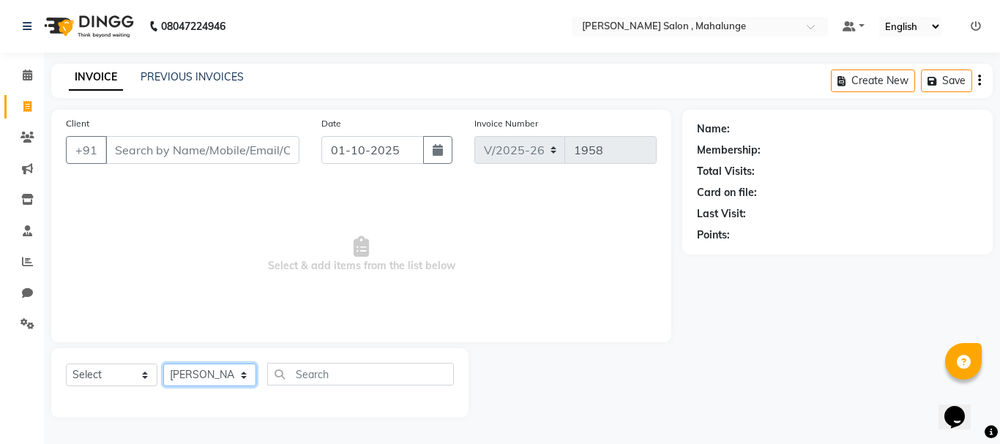
click at [240, 373] on select "Select Stylist admin godrej [PERSON_NAME] [PERSON_NAME] [PERSON_NAME] [PERSON_N…" at bounding box center [209, 375] width 93 height 23
click at [163, 364] on select "Select Stylist admin godrej [PERSON_NAME] [PERSON_NAME] [PERSON_NAME] [PERSON_N…" at bounding box center [209, 375] width 93 height 23
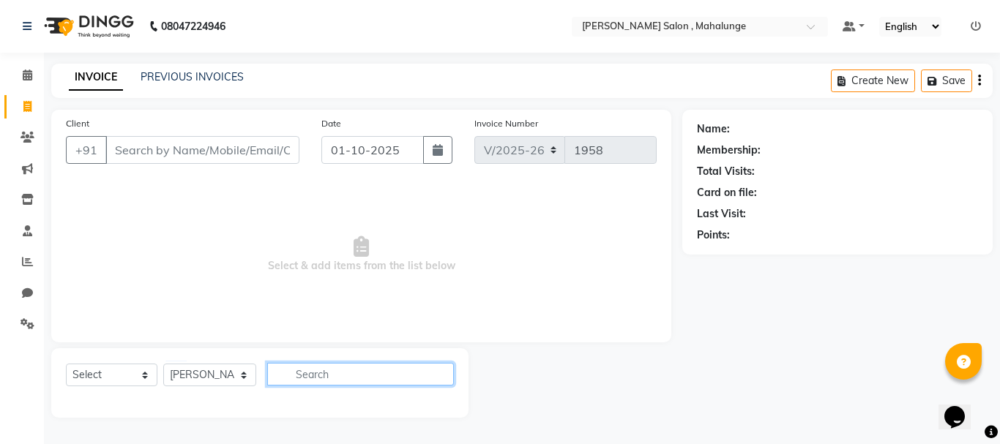
click at [323, 359] on div "Select Service Product Membership Package Voucher Prepaid Gift Card Select Styl…" at bounding box center [259, 383] width 417 height 70
type input "eye"
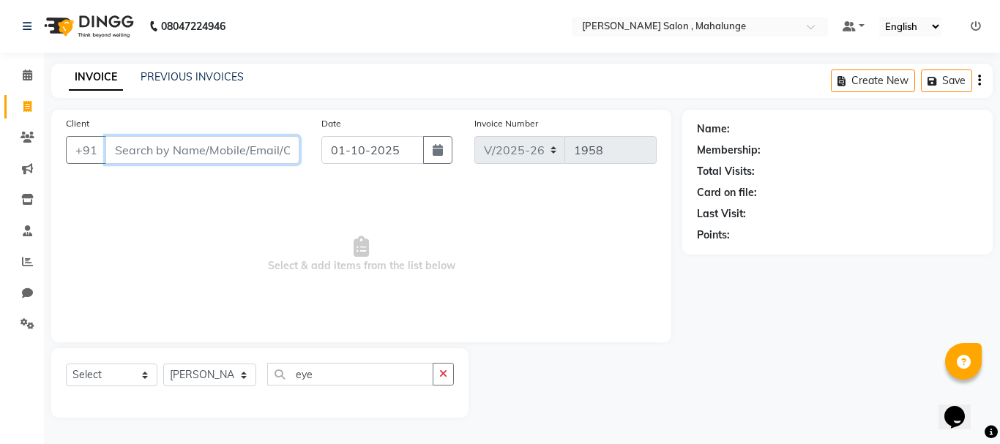
click at [235, 138] on input "Client" at bounding box center [202, 150] width 194 height 28
click at [132, 151] on input "915455151" at bounding box center [164, 150] width 119 height 28
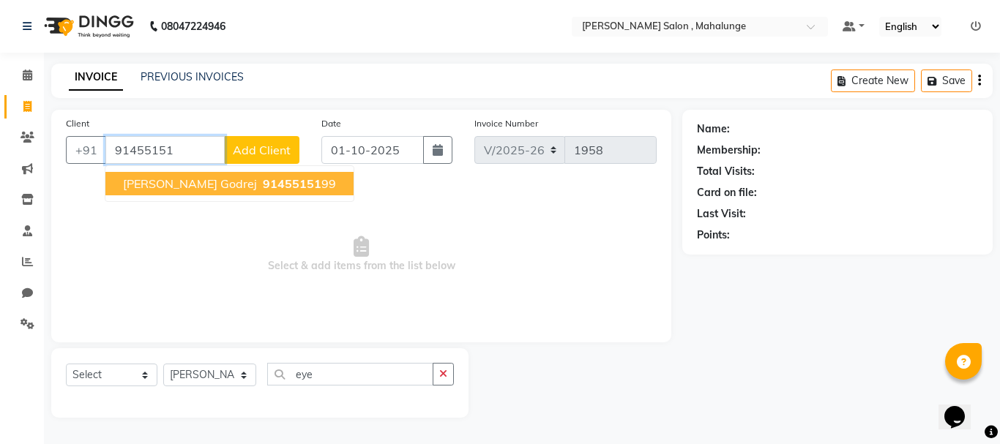
click at [263, 185] on span "91455151" at bounding box center [292, 183] width 59 height 15
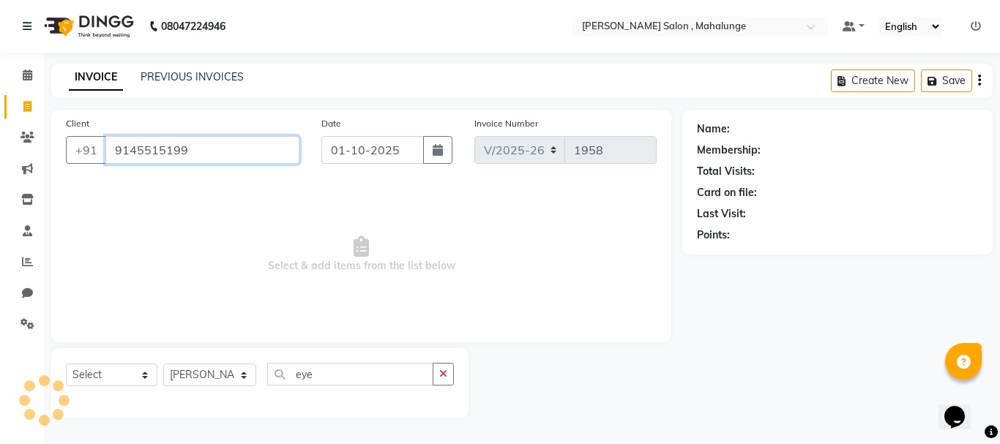
type input "9145515199"
select select "1: Object"
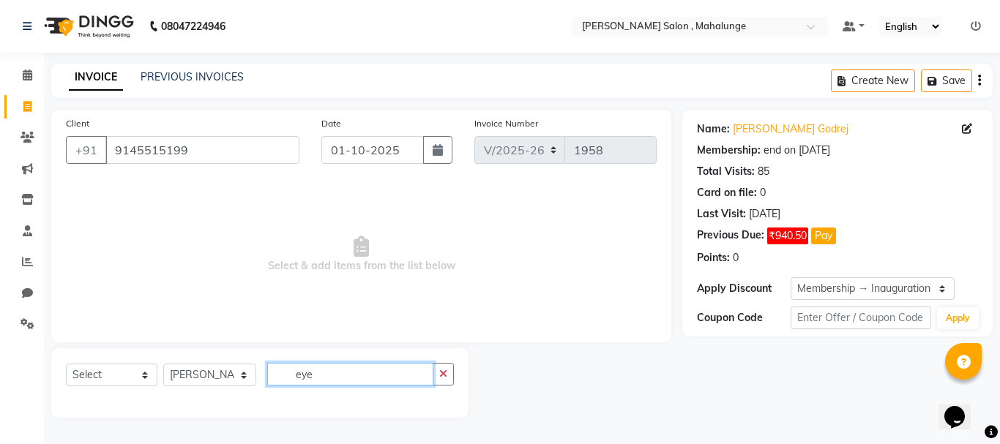
drag, startPoint x: 346, startPoint y: 365, endPoint x: 358, endPoint y: 373, distance: 13.8
click at [349, 364] on input "eye" at bounding box center [350, 374] width 166 height 23
type input "eye"
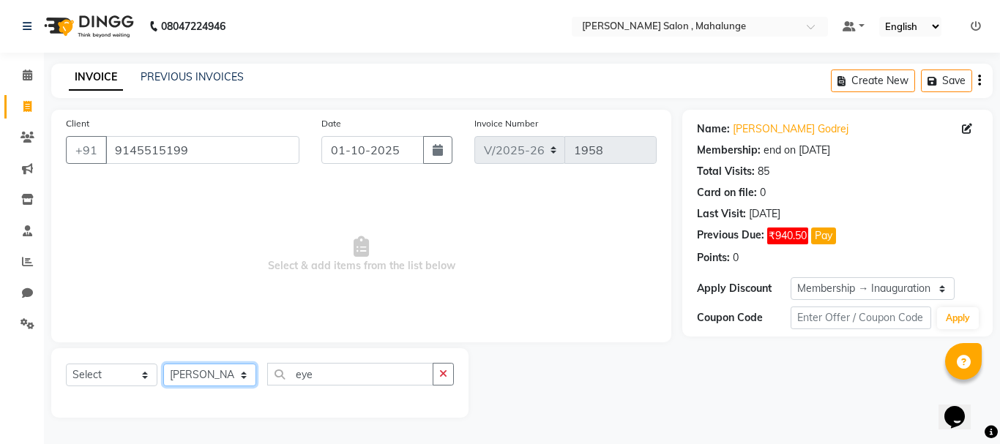
click at [241, 373] on select "Select Stylist admin godrej [PERSON_NAME] [PERSON_NAME] [PERSON_NAME] [PERSON_N…" at bounding box center [209, 375] width 93 height 23
drag, startPoint x: 220, startPoint y: 351, endPoint x: 222, endPoint y: 368, distance: 16.9
click at [222, 367] on div "Select Service Product Membership Package Voucher Prepaid Gift Card Select Styl…" at bounding box center [259, 383] width 417 height 70
drag, startPoint x: 345, startPoint y: 360, endPoint x: 348, endPoint y: 377, distance: 17.1
click at [348, 373] on div "Select Service Product Membership Package Voucher Prepaid Gift Card Select Styl…" at bounding box center [259, 383] width 417 height 70
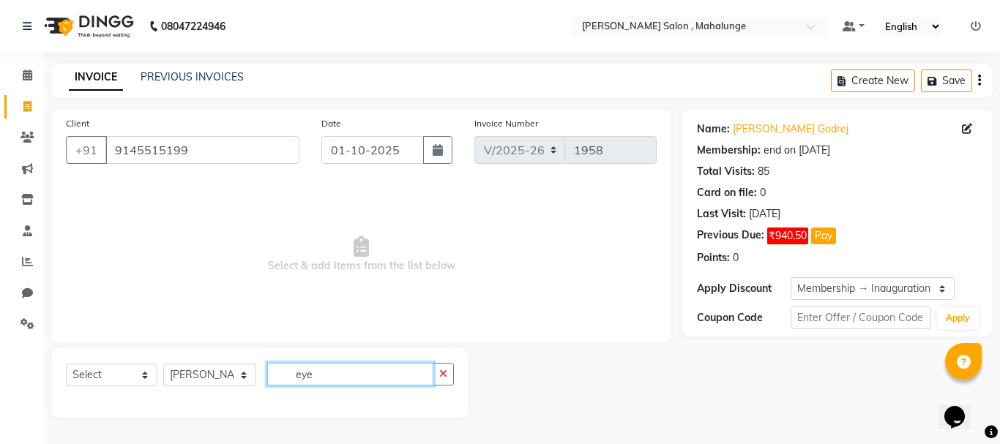
click at [348, 379] on input "eye" at bounding box center [350, 374] width 166 height 23
click at [323, 374] on input "eye" at bounding box center [350, 374] width 166 height 23
click at [332, 370] on input "eye" at bounding box center [350, 374] width 166 height 23
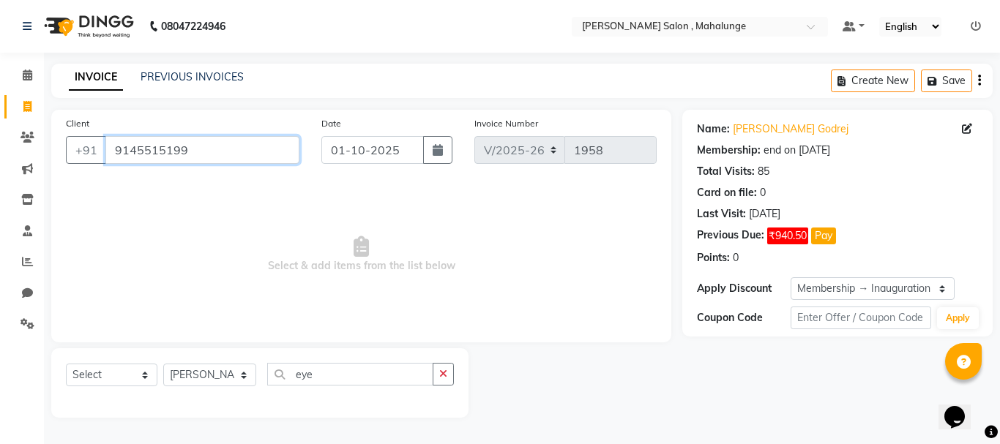
click at [252, 152] on input "9145515199" at bounding box center [202, 150] width 194 height 28
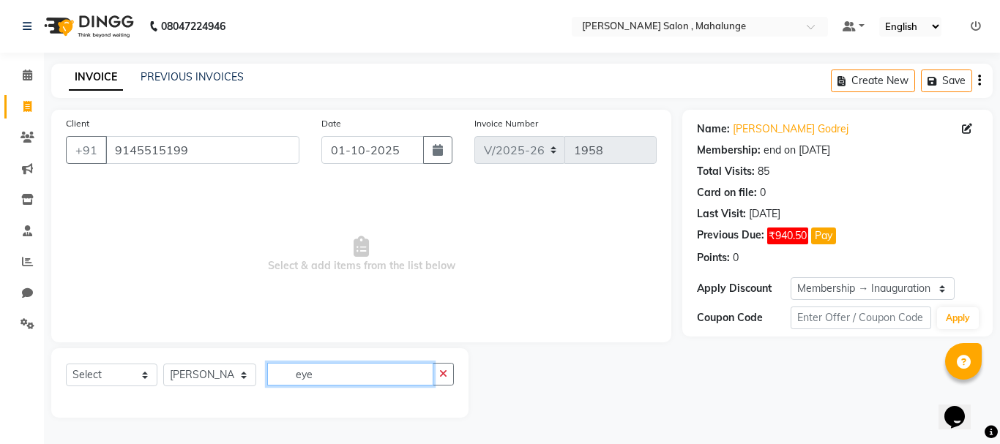
drag, startPoint x: 333, startPoint y: 366, endPoint x: 321, endPoint y: 364, distance: 12.5
click at [334, 364] on input "eye" at bounding box center [350, 374] width 166 height 23
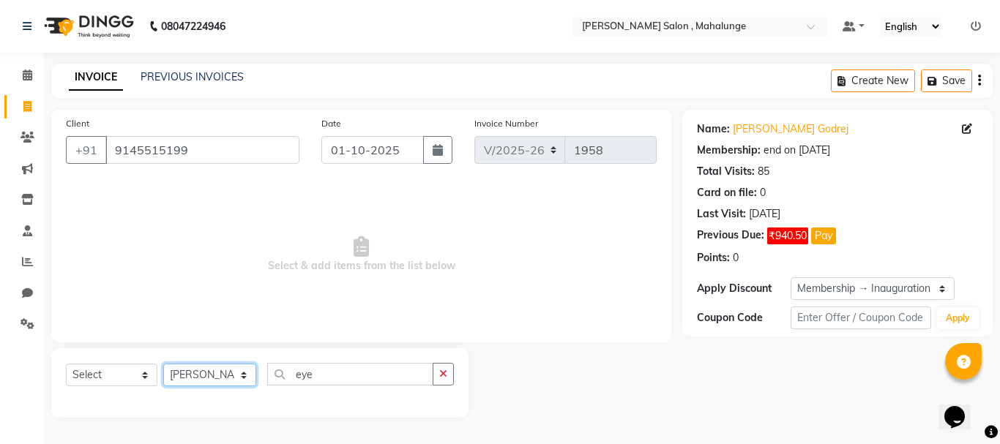
drag, startPoint x: 225, startPoint y: 373, endPoint x: 222, endPoint y: 364, distance: 8.8
click at [223, 373] on select "Select Stylist admin godrej [PERSON_NAME] [PERSON_NAME] [PERSON_NAME] [PERSON_N…" at bounding box center [209, 375] width 93 height 23
click at [163, 364] on select "Select Stylist admin godrej [PERSON_NAME] [PERSON_NAME] [PERSON_NAME] [PERSON_N…" at bounding box center [209, 375] width 93 height 23
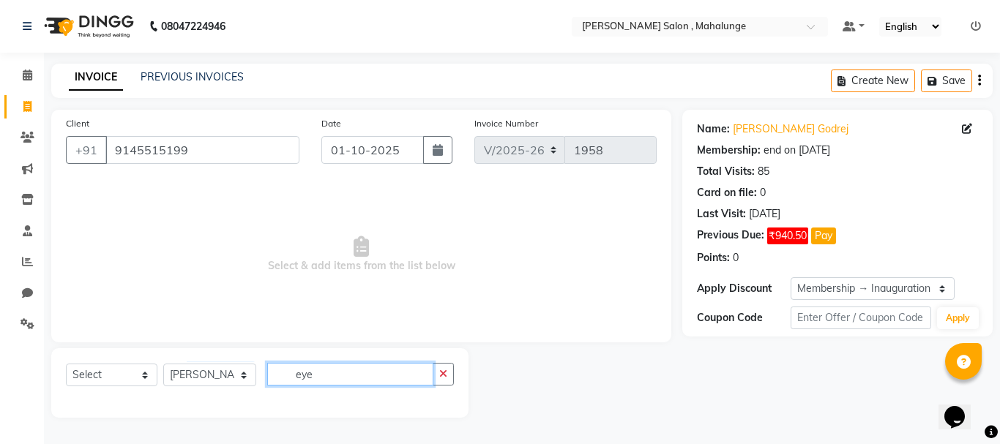
click at [334, 370] on input "eye" at bounding box center [350, 374] width 166 height 23
drag, startPoint x: 332, startPoint y: 365, endPoint x: 616, endPoint y: 387, distance: 285.5
drag, startPoint x: 616, startPoint y: 387, endPoint x: 577, endPoint y: 381, distance: 39.3
click at [577, 381] on div at bounding box center [575, 383] width 214 height 70
drag, startPoint x: 349, startPoint y: 375, endPoint x: 355, endPoint y: 367, distance: 10.6
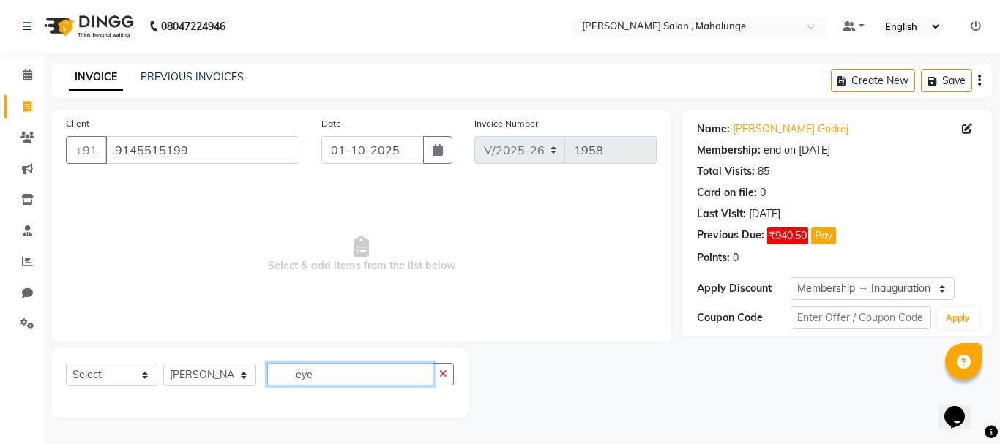
click at [351, 373] on input "eye" at bounding box center [350, 374] width 166 height 23
drag, startPoint x: 355, startPoint y: 367, endPoint x: 324, endPoint y: 317, distance: 58.5
click at [355, 365] on input "eye" at bounding box center [350, 374] width 166 height 23
type input "e"
type input "ey"
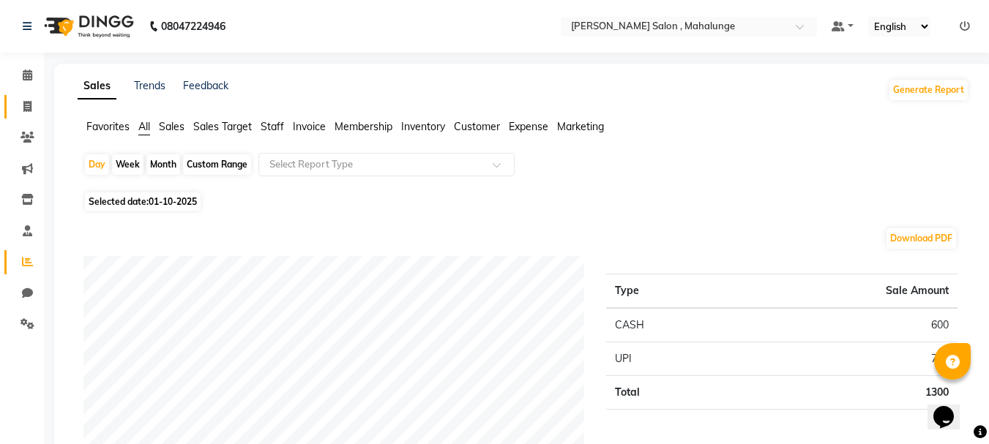
drag, startPoint x: 22, startPoint y: 91, endPoint x: 26, endPoint y: 106, distance: 15.3
click at [25, 97] on li "Invoice" at bounding box center [22, 106] width 44 height 31
click at [32, 110] on span at bounding box center [28, 107] width 26 height 17
select select "7250"
select select "service"
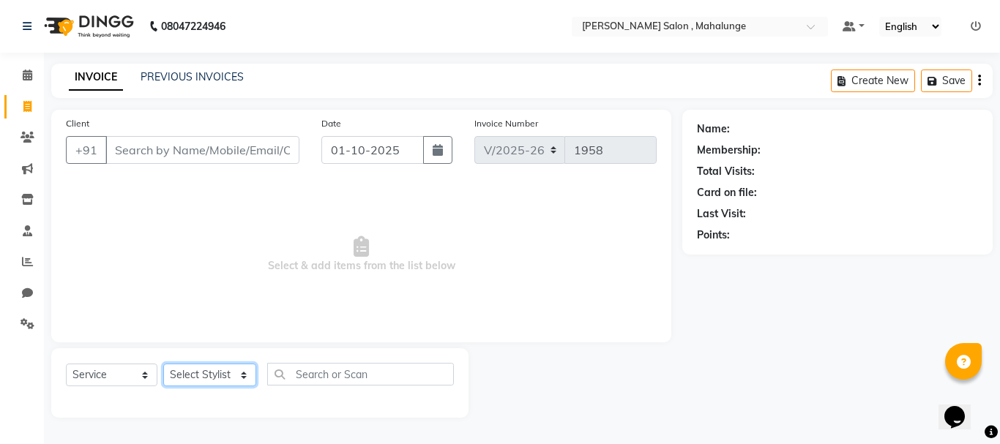
drag, startPoint x: 206, startPoint y: 381, endPoint x: 203, endPoint y: 373, distance: 8.6
click at [206, 381] on select "Select Stylist admin godrej [PERSON_NAME] [PERSON_NAME] [PERSON_NAME] [PERSON_N…" at bounding box center [209, 375] width 93 height 23
click at [163, 364] on select "Select Stylist admin godrej [PERSON_NAME] [PERSON_NAME] [PERSON_NAME] [PERSON_N…" at bounding box center [209, 375] width 93 height 23
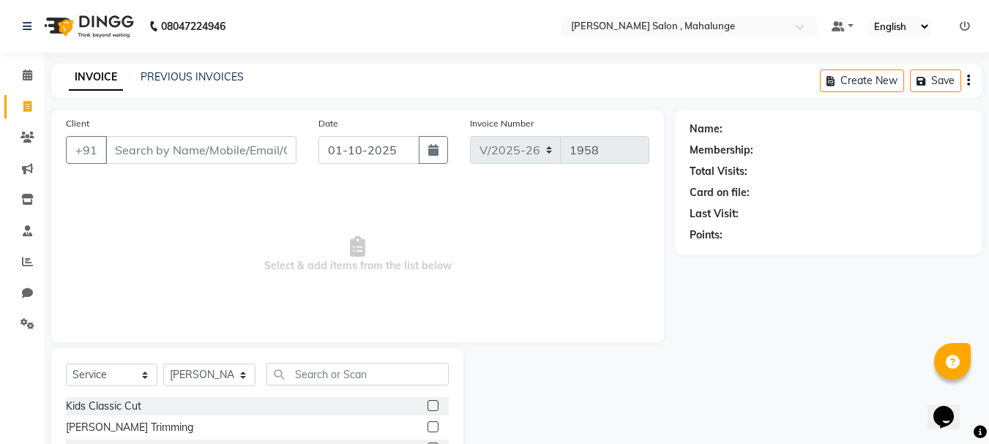
drag, startPoint x: 199, startPoint y: 347, endPoint x: 201, endPoint y: 368, distance: 21.3
click at [201, 357] on div "Client +91 Date 01-10-2025 Invoice Number V/2025 V/2025-26 1958 Select & add it…" at bounding box center [357, 337] width 635 height 454
click at [200, 377] on select "Select Stylist admin godrej [PERSON_NAME] [PERSON_NAME] [PERSON_NAME] [PERSON_N…" at bounding box center [209, 375] width 92 height 23
select select "61806"
click at [163, 364] on select "Select Stylist admin godrej [PERSON_NAME] [PERSON_NAME] [PERSON_NAME] [PERSON_N…" at bounding box center [209, 375] width 92 height 23
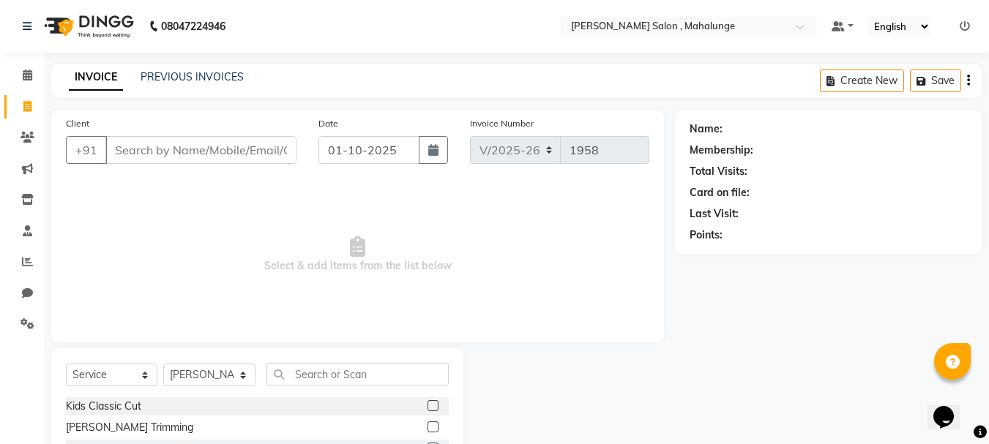
drag, startPoint x: 323, startPoint y: 386, endPoint x: 329, endPoint y: 378, distance: 10.0
click at [326, 384] on div "Select Service Product Membership Package Voucher Prepaid Gift Card Select Styl…" at bounding box center [257, 380] width 383 height 34
click at [243, 151] on input "Client" at bounding box center [200, 150] width 191 height 28
type input "1"
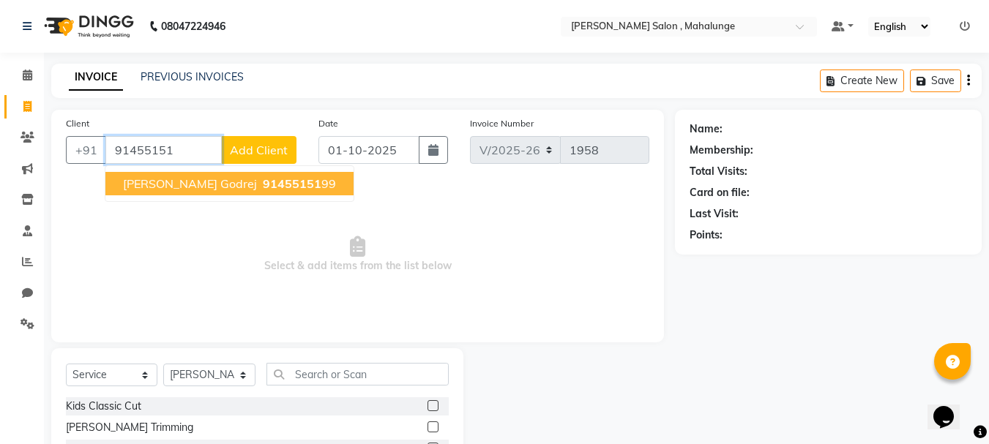
click at [263, 184] on span "91455151" at bounding box center [292, 183] width 59 height 15
type input "9145515199"
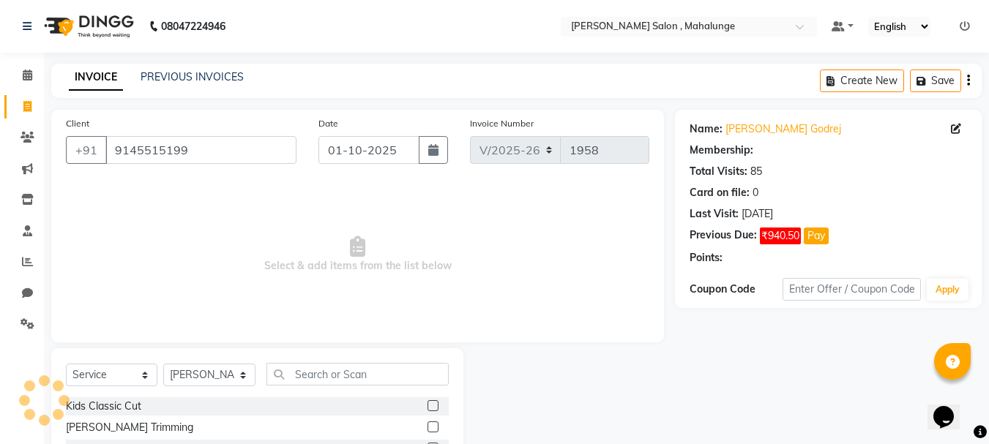
select select "1: Object"
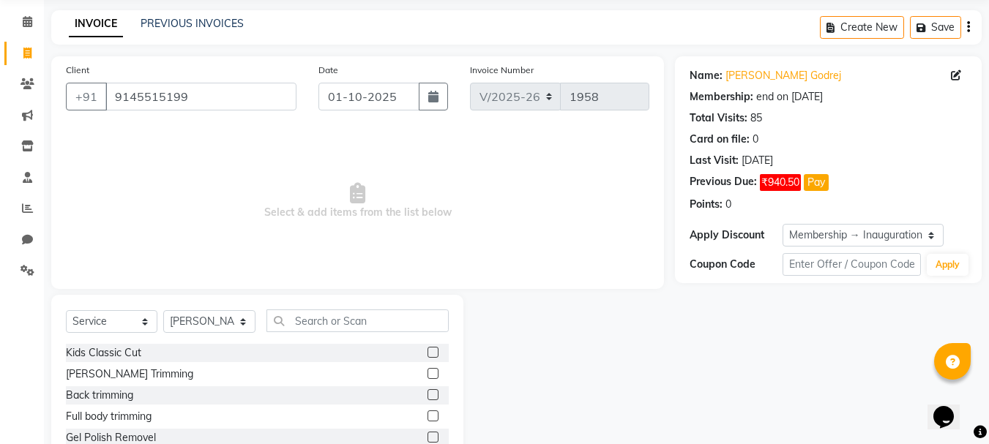
scroll to position [142, 0]
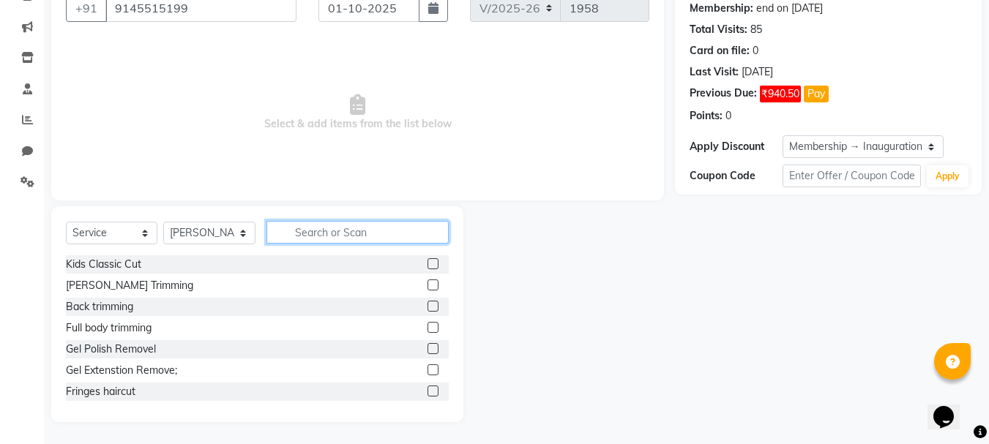
click at [363, 225] on input "text" at bounding box center [357, 232] width 182 height 23
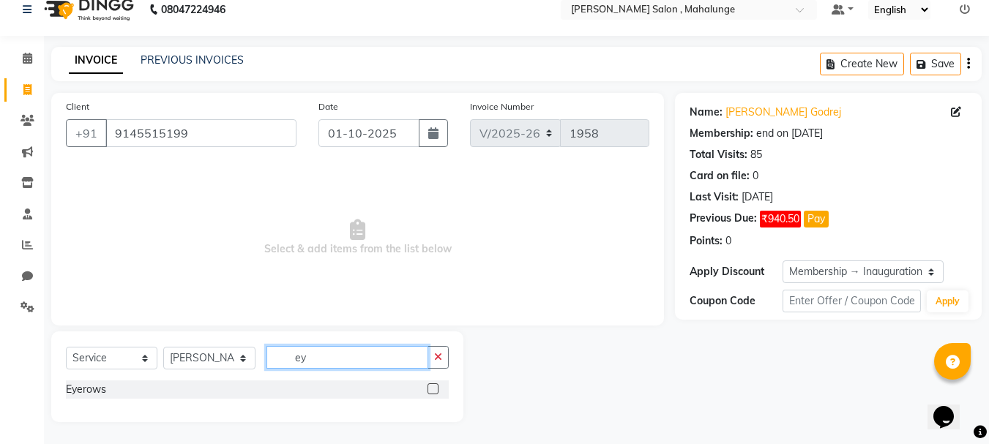
scroll to position [17, 0]
type input "eye"
click at [431, 392] on label at bounding box center [432, 388] width 11 height 11
click at [431, 392] on input "checkbox" at bounding box center [432, 390] width 10 height 10
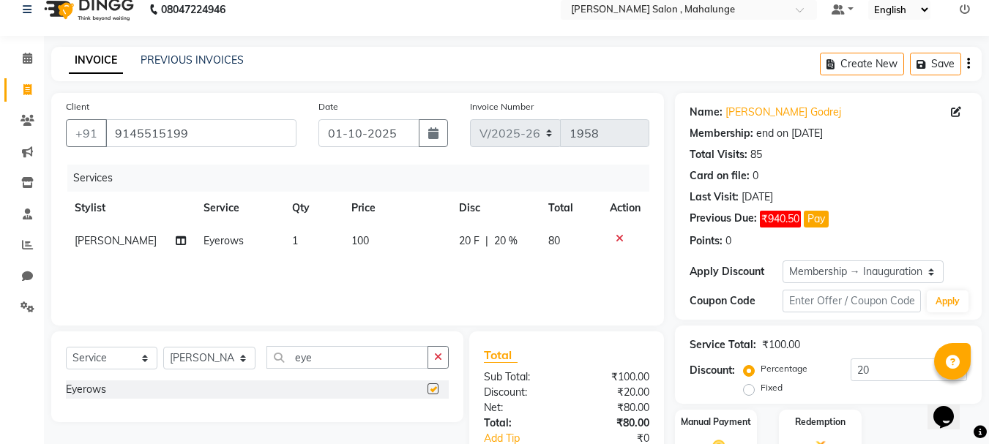
checkbox input "false"
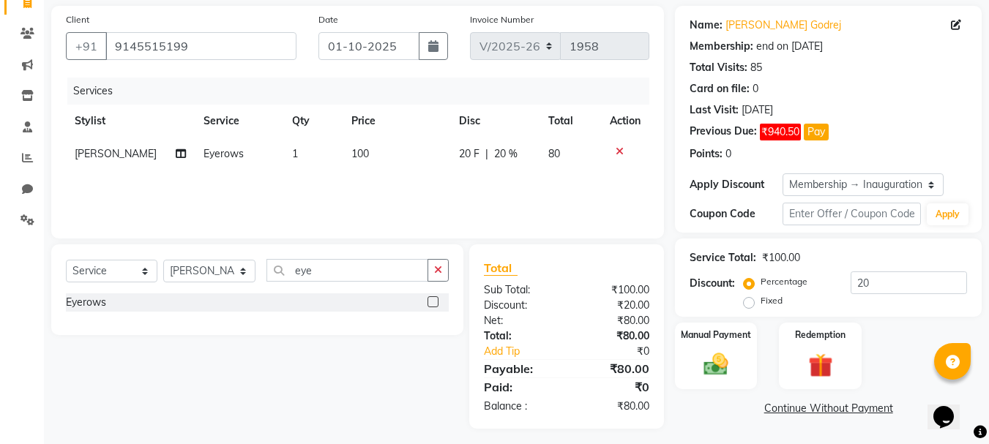
scroll to position [111, 0]
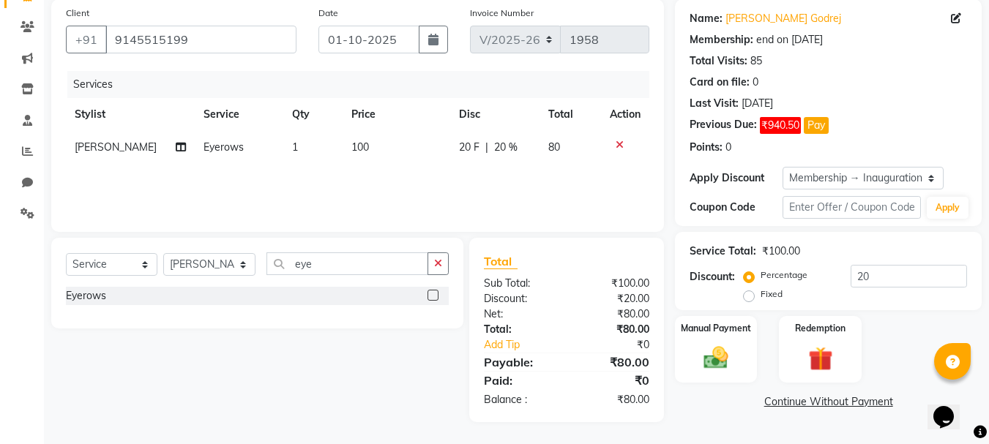
drag, startPoint x: 919, startPoint y: 254, endPoint x: 920, endPoint y: 279, distance: 24.9
click at [920, 279] on div "Service Total: ₹100.00 Discount: Percentage Fixed 20" at bounding box center [827, 271] width 277 height 67
click at [913, 282] on input "20" at bounding box center [908, 276] width 116 height 23
type input "2"
click at [733, 357] on img at bounding box center [715, 357] width 41 height 29
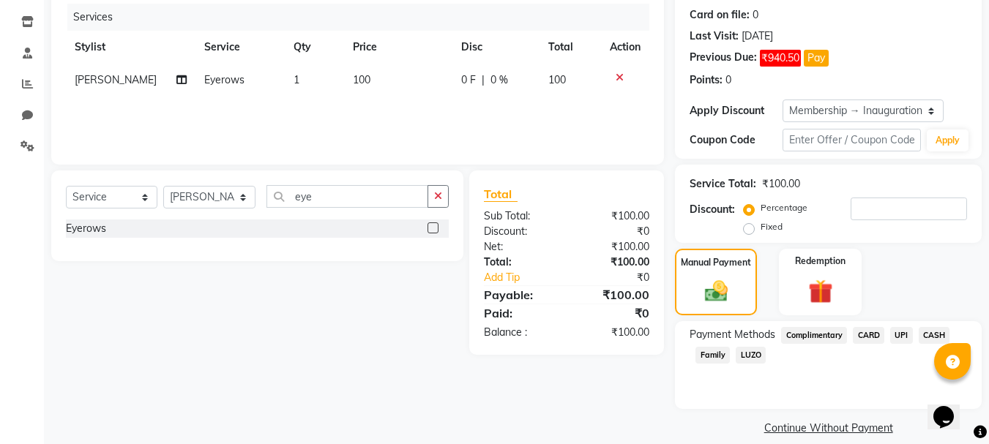
scroll to position [195, 0]
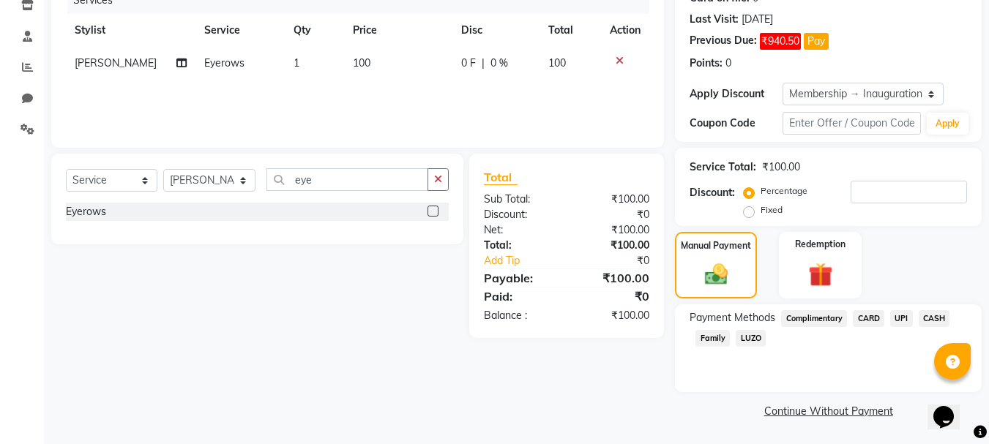
click at [931, 319] on span "CASH" at bounding box center [933, 318] width 31 height 17
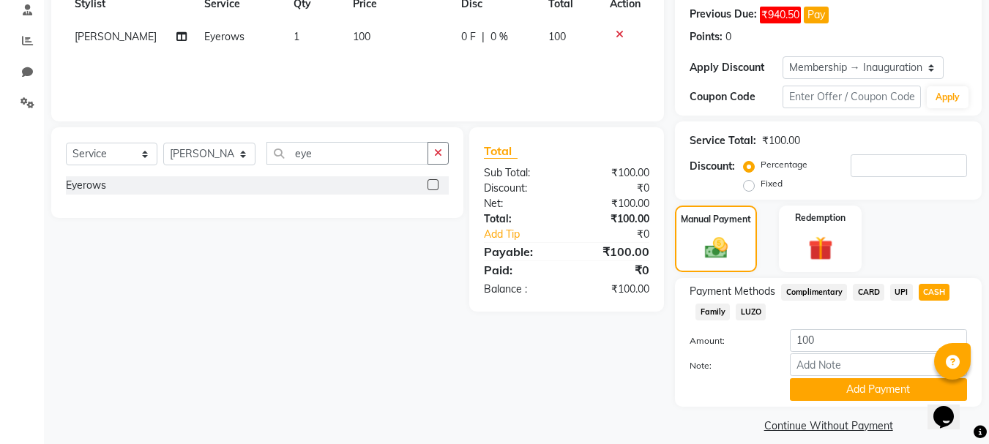
scroll to position [236, 0]
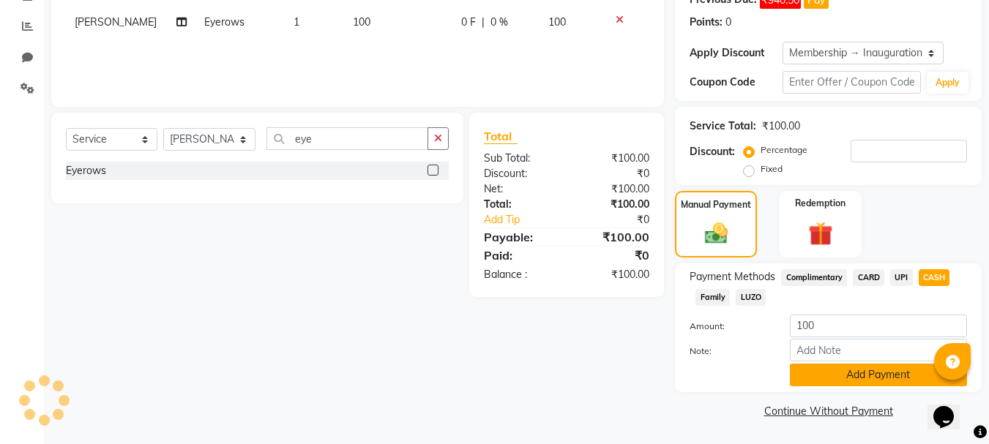
click at [858, 370] on button "Add Payment" at bounding box center [878, 375] width 177 height 23
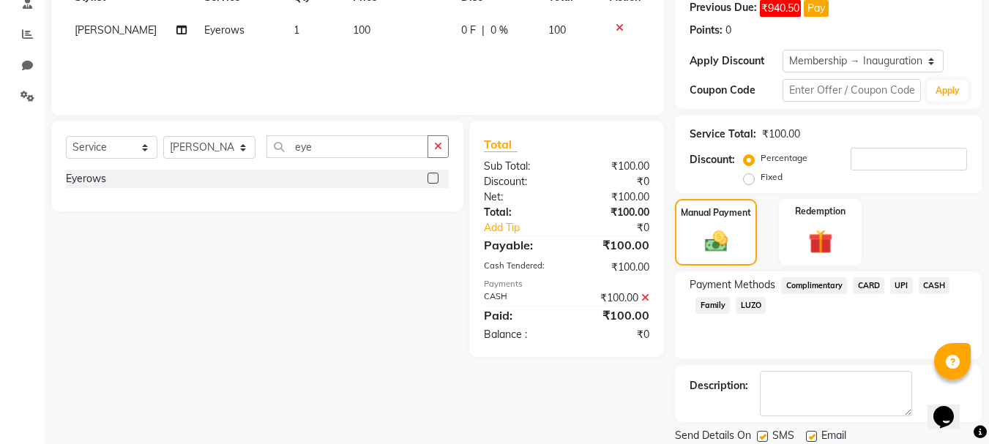
scroll to position [277, 0]
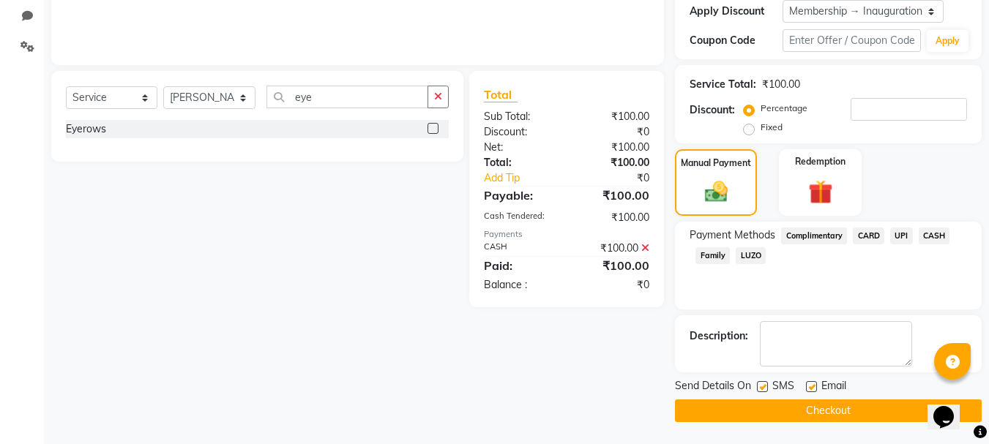
click at [825, 411] on button "Checkout" at bounding box center [828, 411] width 307 height 23
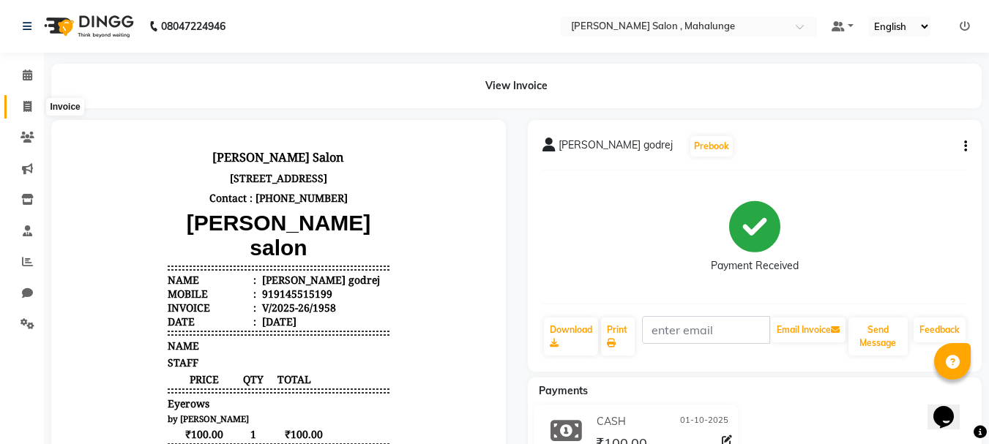
drag, startPoint x: 20, startPoint y: 108, endPoint x: 30, endPoint y: 108, distance: 9.5
click at [23, 108] on span at bounding box center [28, 107] width 26 height 17
select select "7250"
select select "service"
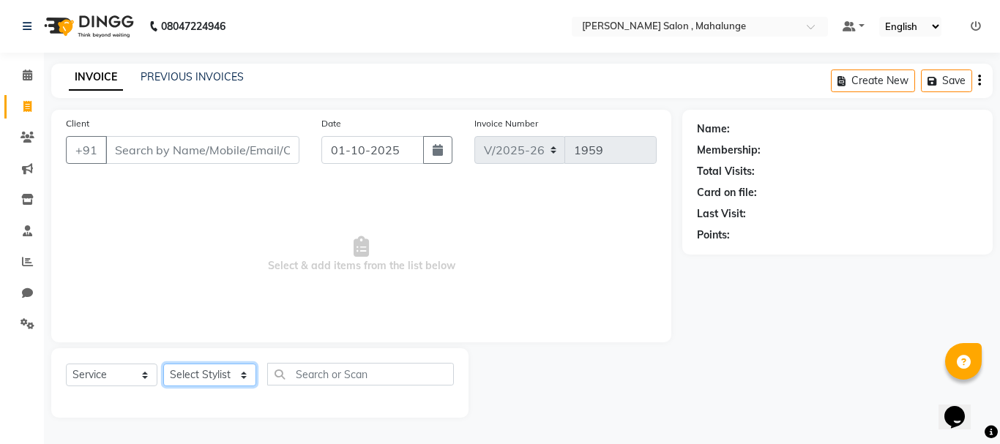
click at [227, 375] on select "Select Stylist admin godrej [PERSON_NAME] [PERSON_NAME] [PERSON_NAME] [PERSON_N…" at bounding box center [209, 375] width 93 height 23
select select "66814"
click at [163, 364] on select "Select Stylist admin godrej [PERSON_NAME] [PERSON_NAME] [PERSON_NAME] [PERSON_N…" at bounding box center [209, 375] width 93 height 23
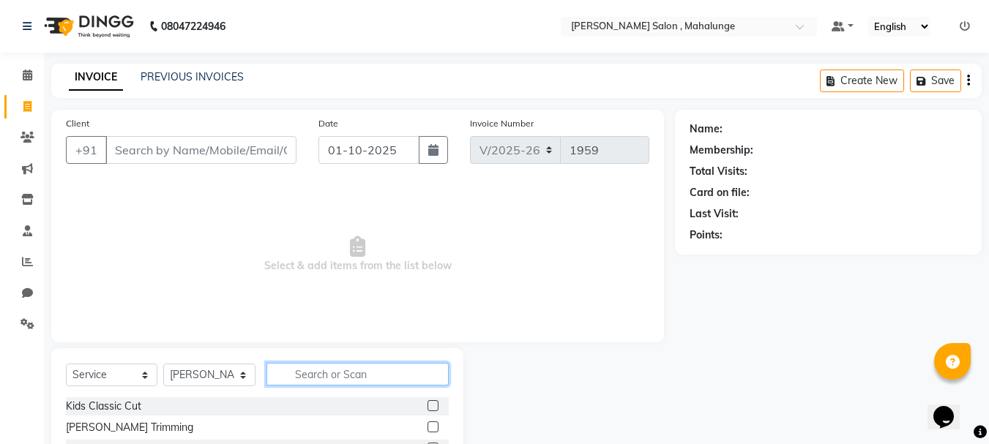
click at [294, 375] on input "text" at bounding box center [357, 374] width 182 height 23
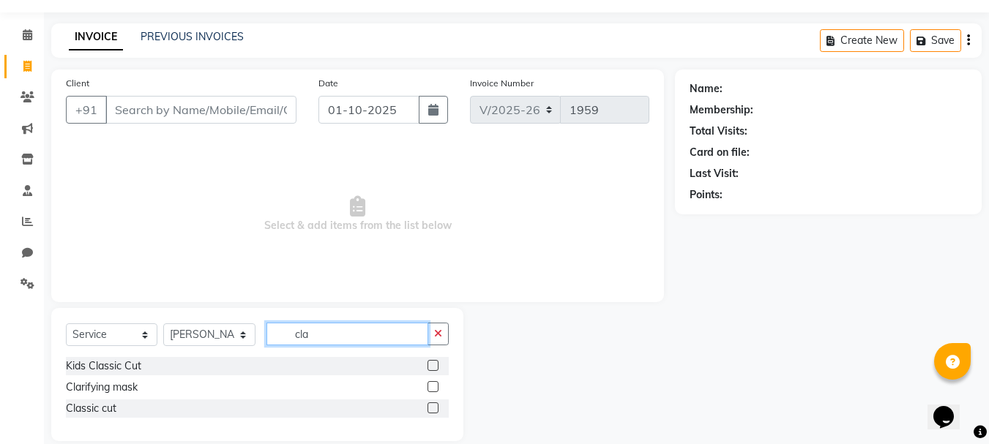
scroll to position [59, 0]
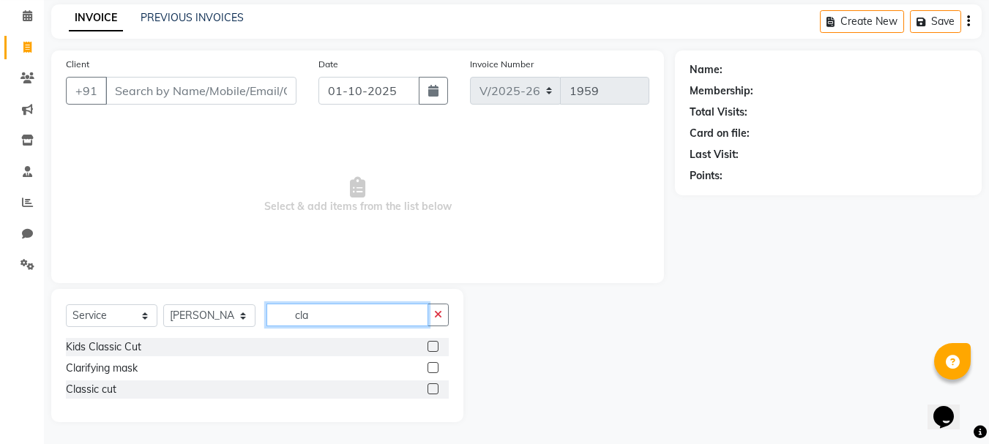
type input "cla"
click at [431, 389] on label at bounding box center [432, 388] width 11 height 11
click at [431, 389] on input "checkbox" at bounding box center [432, 390] width 10 height 10
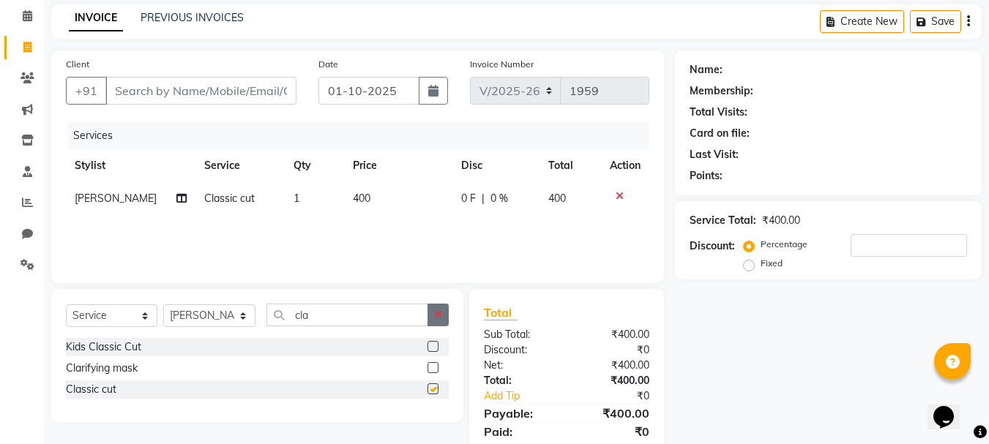
checkbox input "false"
click at [433, 316] on button "button" at bounding box center [437, 315] width 21 height 23
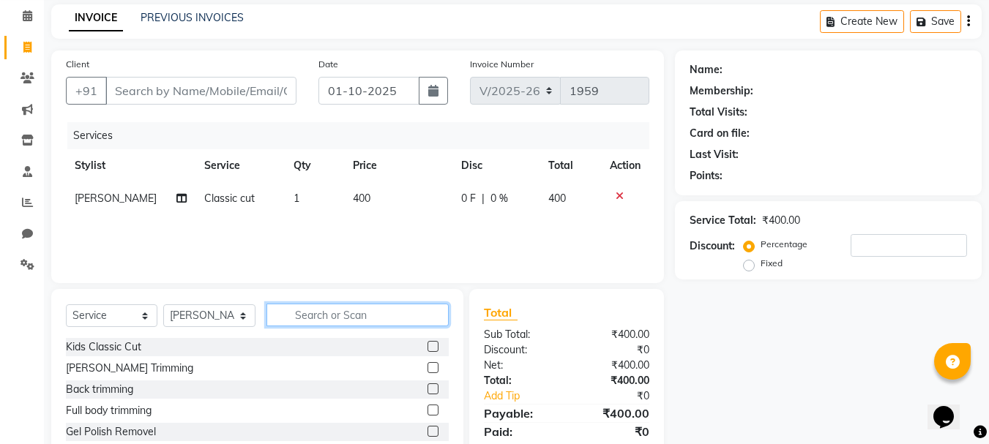
click at [386, 322] on input "text" at bounding box center [357, 315] width 182 height 23
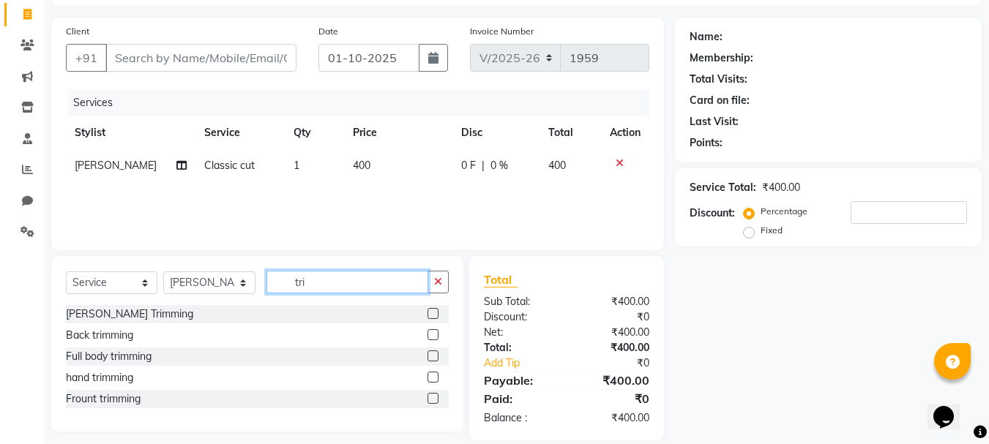
scroll to position [111, 0]
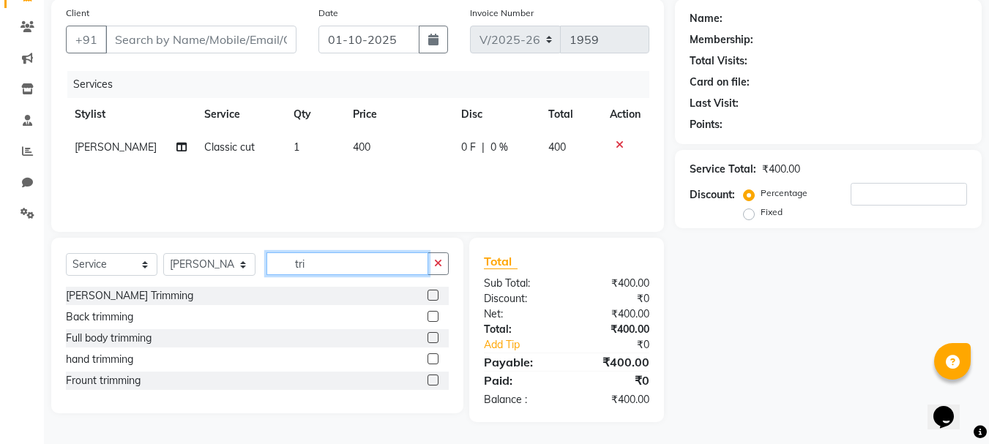
type input "tri"
click at [432, 292] on label at bounding box center [432, 295] width 11 height 11
click at [432, 292] on input "checkbox" at bounding box center [432, 296] width 10 height 10
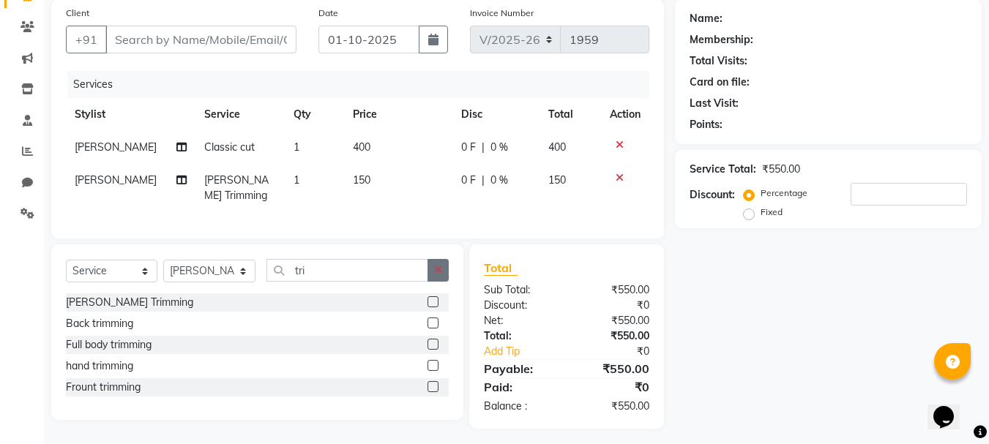
checkbox input "false"
click at [435, 275] on icon "button" at bounding box center [438, 270] width 8 height 10
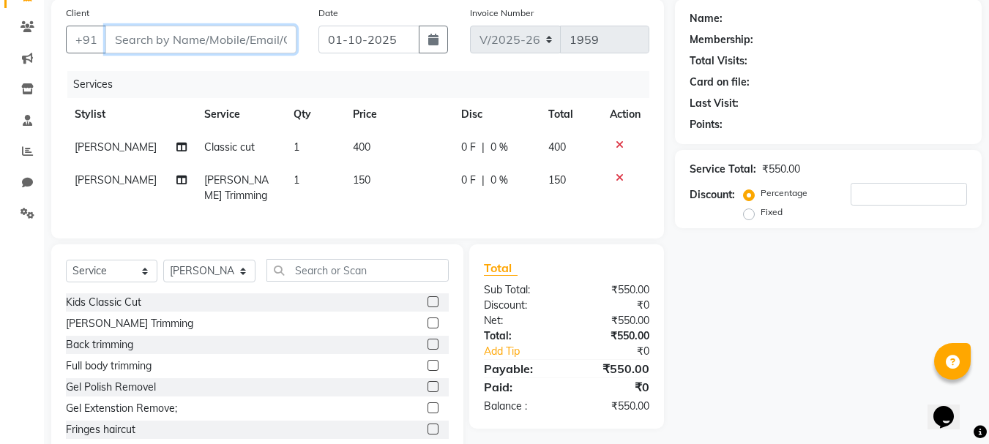
click at [173, 40] on input "Client" at bounding box center [200, 40] width 191 height 28
type input "9"
type input "0"
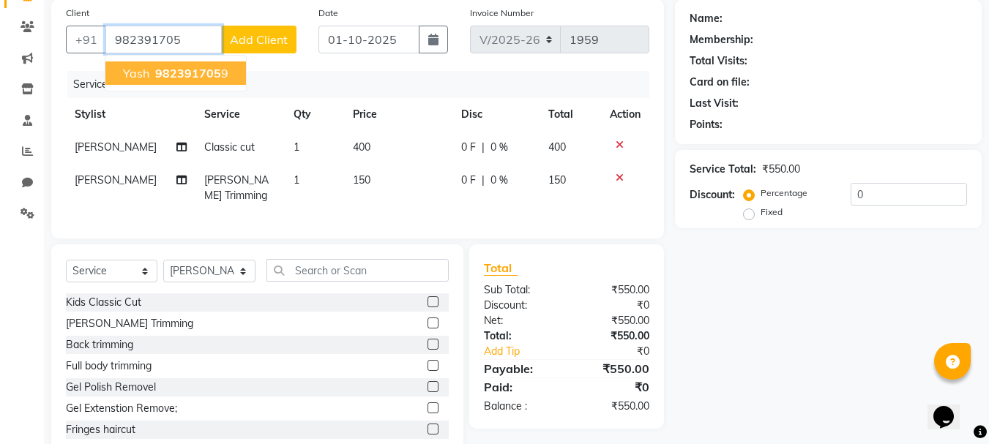
click at [160, 69] on span "982391705" at bounding box center [188, 73] width 66 height 15
type input "9823917059"
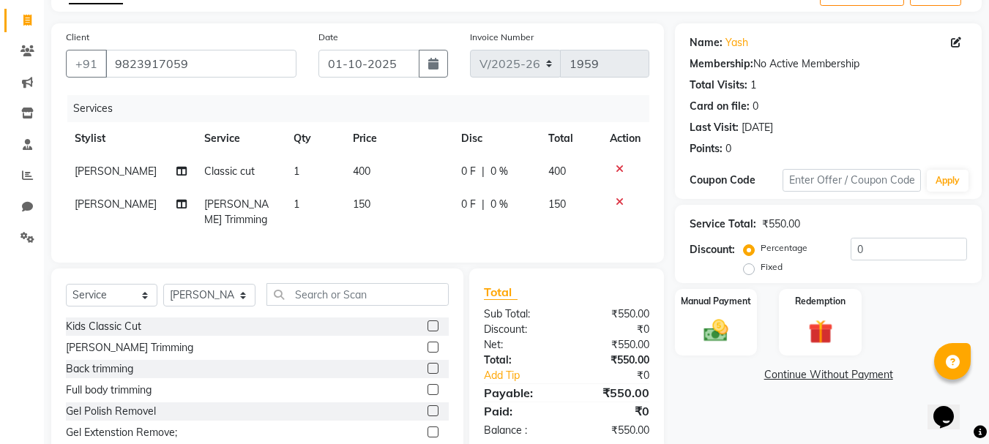
scroll to position [160, 0]
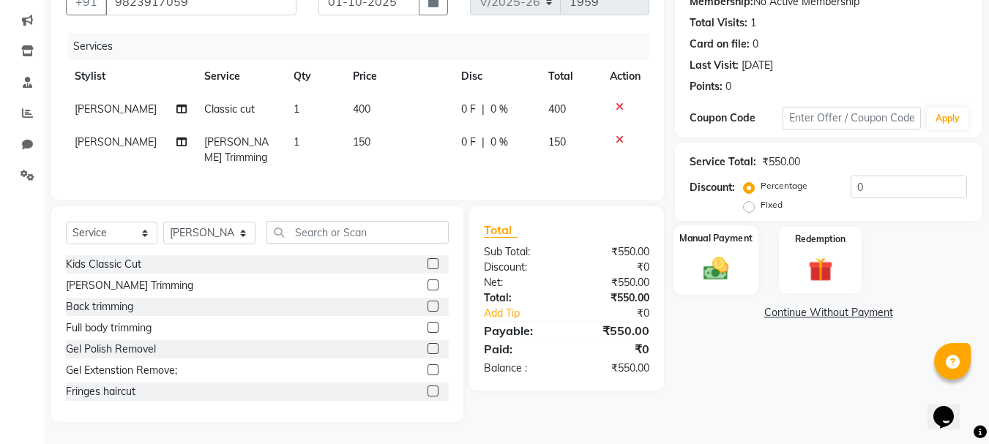
click at [729, 261] on img at bounding box center [715, 268] width 41 height 29
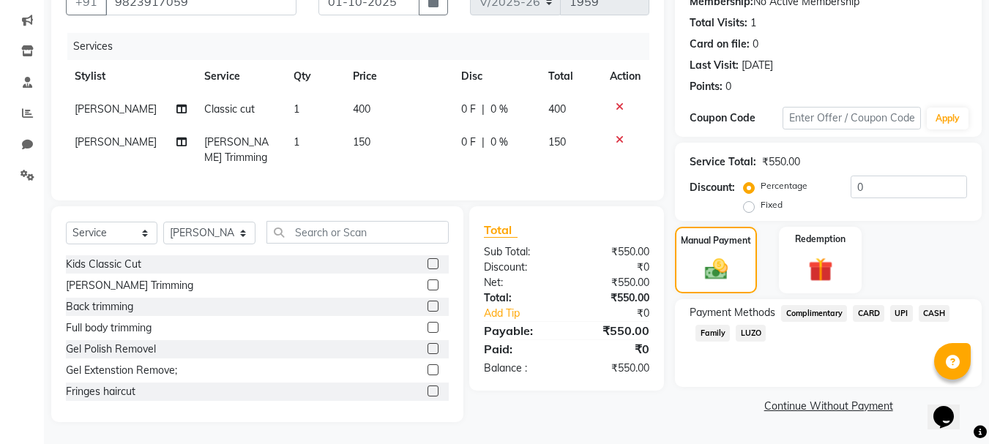
click at [897, 305] on span "UPI" at bounding box center [901, 313] width 23 height 17
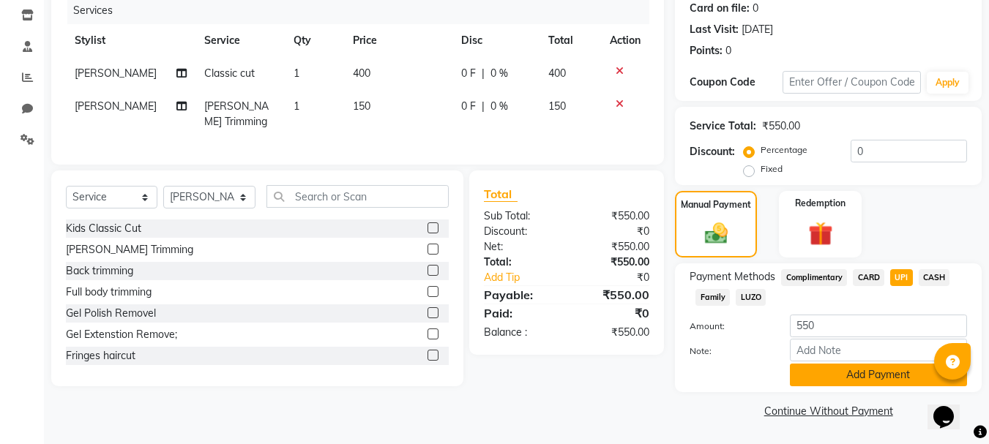
click at [831, 373] on button "Add Payment" at bounding box center [878, 375] width 177 height 23
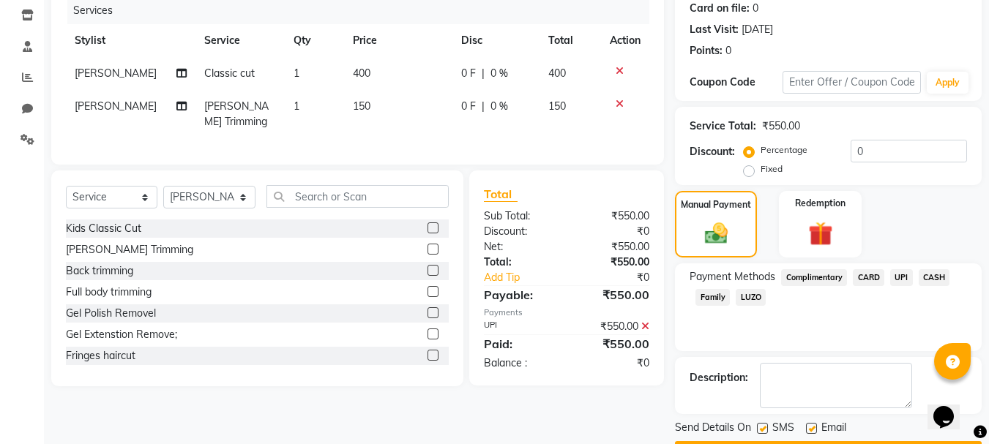
scroll to position [226, 0]
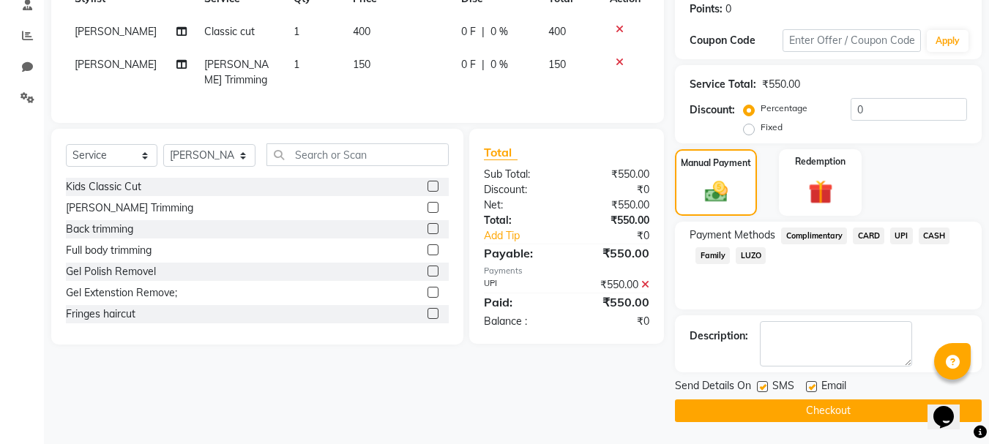
click at [793, 402] on button "Checkout" at bounding box center [828, 411] width 307 height 23
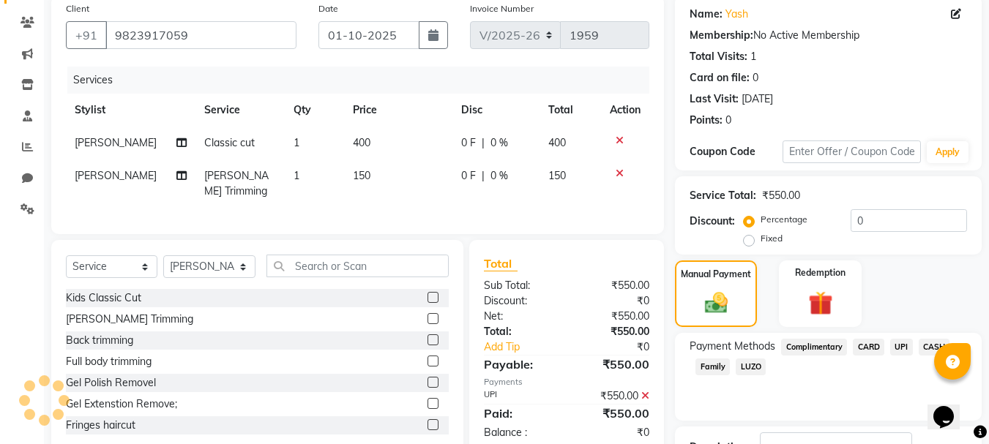
scroll to position [0, 0]
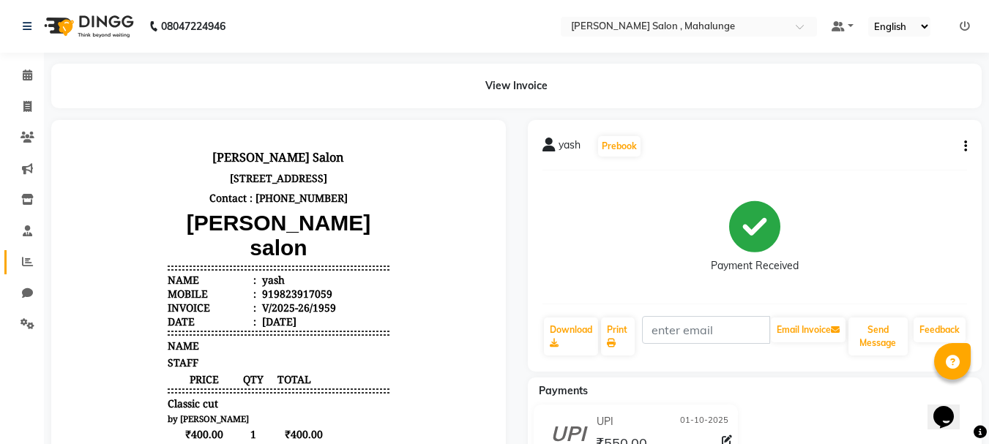
click at [23, 255] on span at bounding box center [28, 262] width 26 height 17
